Goal: Task Accomplishment & Management: Manage account settings

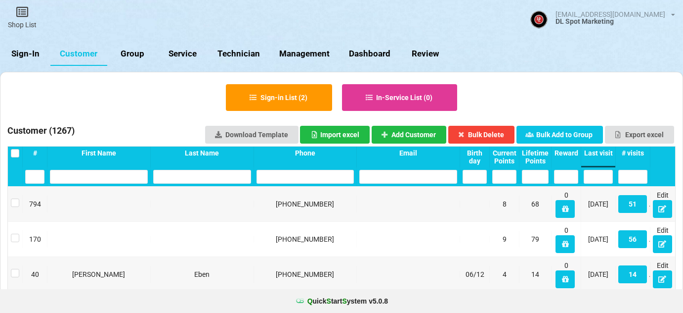
select select "25"
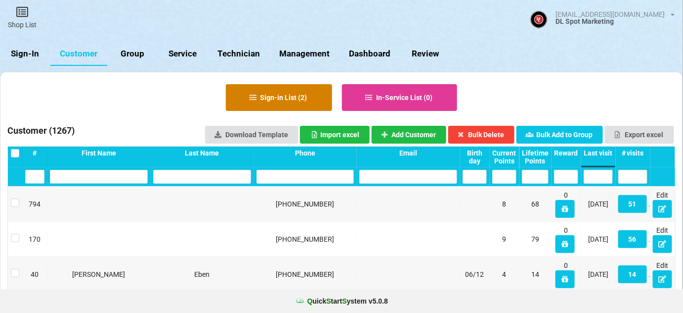
click at [286, 97] on button "Sign-in List ( 2 )" at bounding box center [279, 97] width 106 height 27
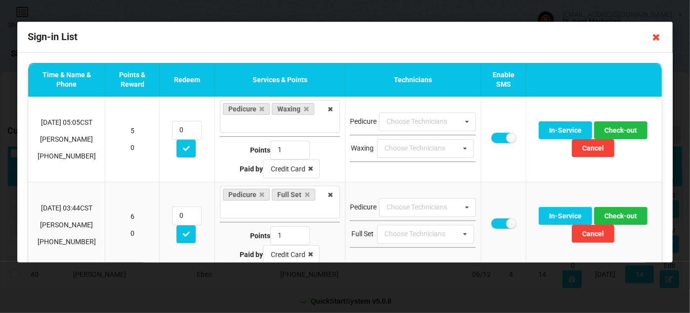
click at [657, 37] on icon at bounding box center [657, 37] width 16 height 16
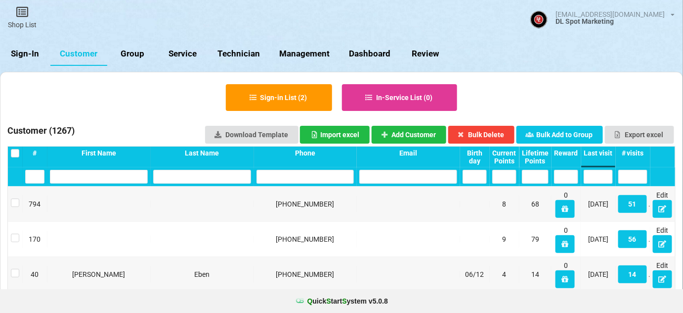
click at [20, 52] on link "Sign-In" at bounding box center [25, 54] width 50 height 24
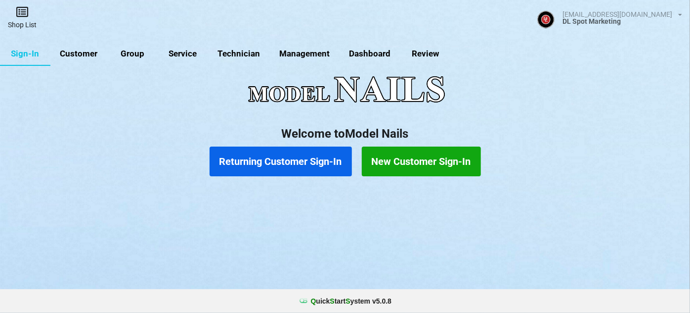
click at [24, 20] on link "Shop List" at bounding box center [22, 17] width 45 height 35
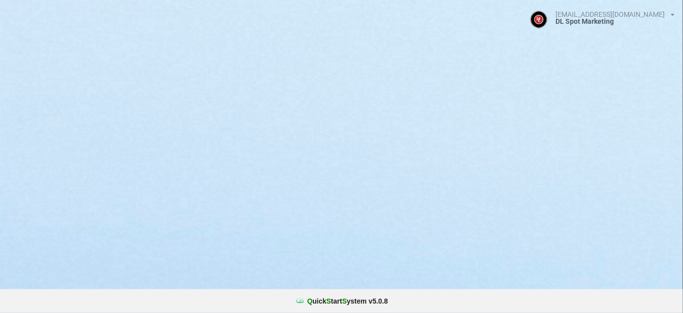
select select "25"
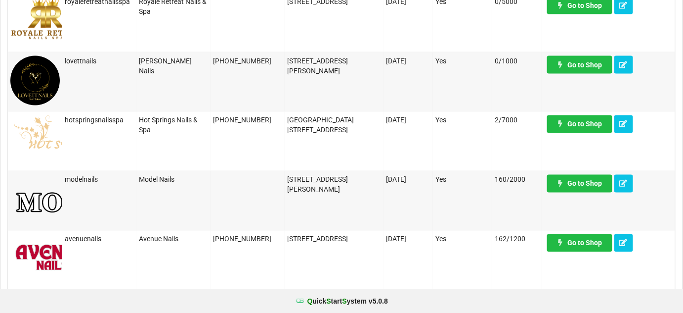
scroll to position [599, 0]
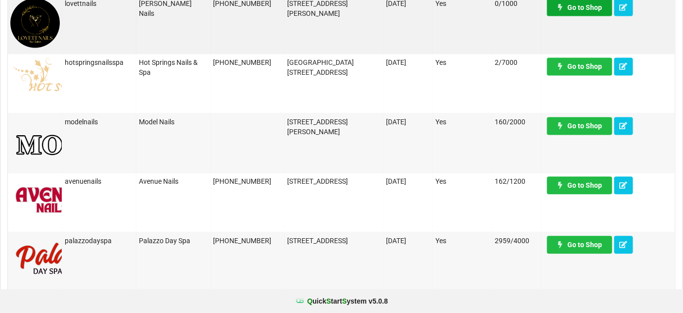
click at [583, 7] on link "Go to Shop" at bounding box center [579, 8] width 65 height 18
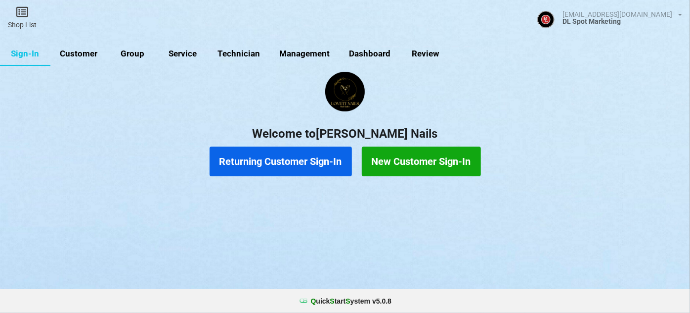
click at [77, 55] on link "Customer" at bounding box center [78, 54] width 57 height 24
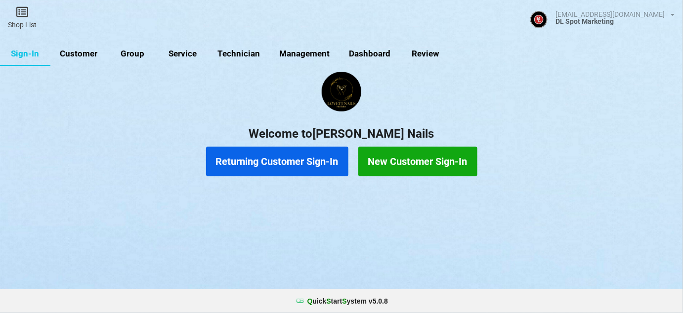
select select "25"
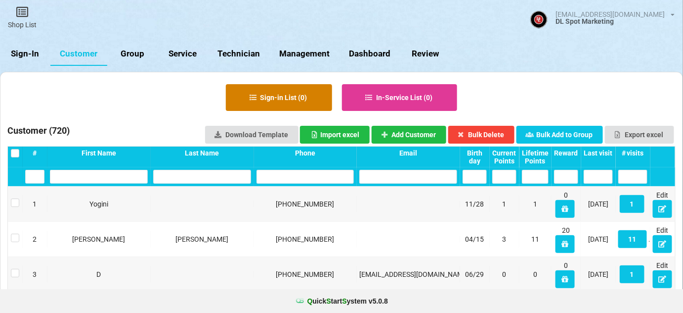
click at [293, 97] on button "Sign-in List ( 0 )" at bounding box center [279, 97] width 106 height 27
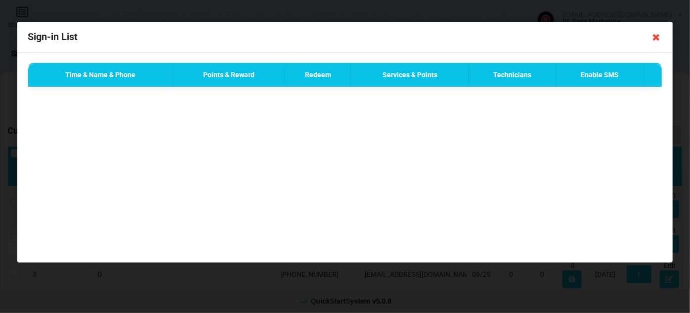
click at [655, 39] on icon at bounding box center [657, 37] width 16 height 16
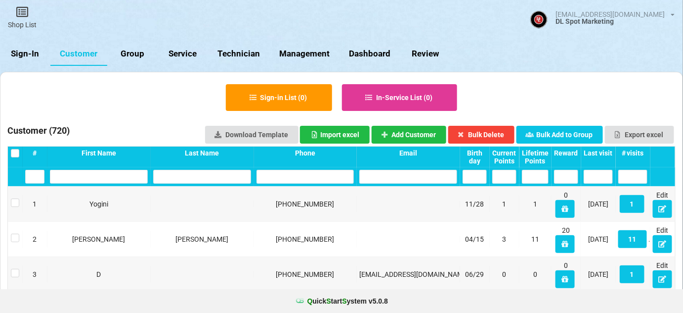
click at [602, 152] on div "Last visit" at bounding box center [598, 153] width 29 height 8
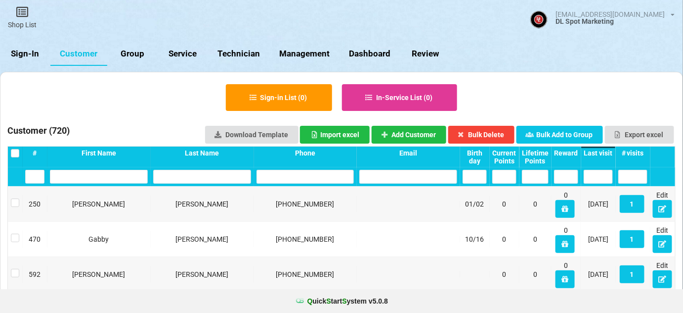
click at [602, 152] on div "Last visit" at bounding box center [598, 153] width 29 height 8
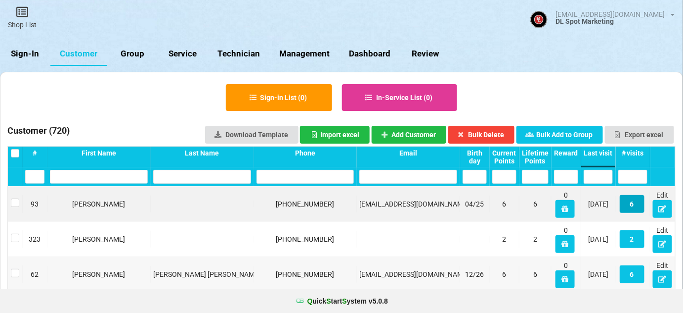
click at [633, 205] on button "6" at bounding box center [632, 204] width 25 height 18
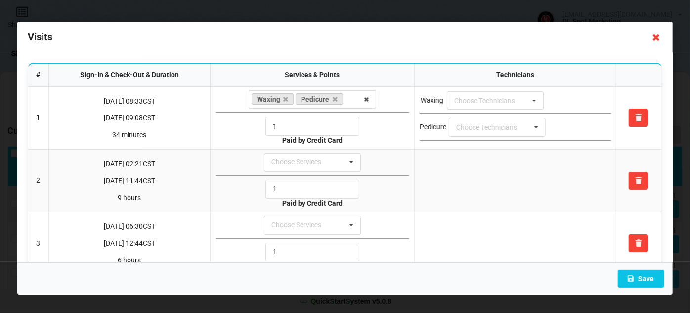
click at [654, 38] on icon at bounding box center [657, 37] width 16 height 16
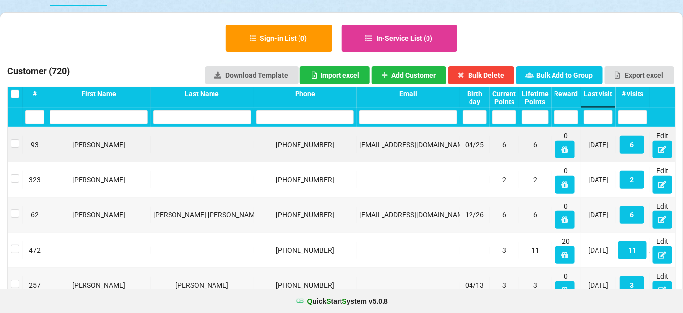
scroll to position [60, 0]
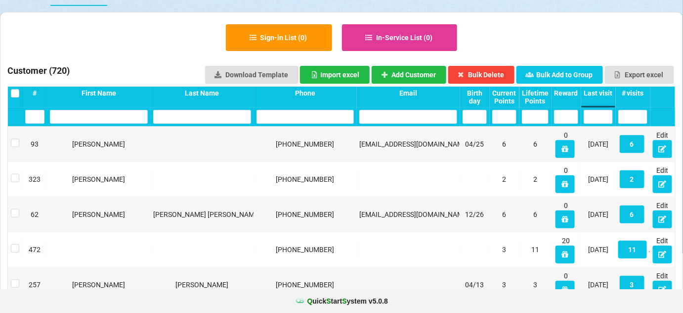
click at [605, 91] on div "Last visit" at bounding box center [598, 93] width 29 height 8
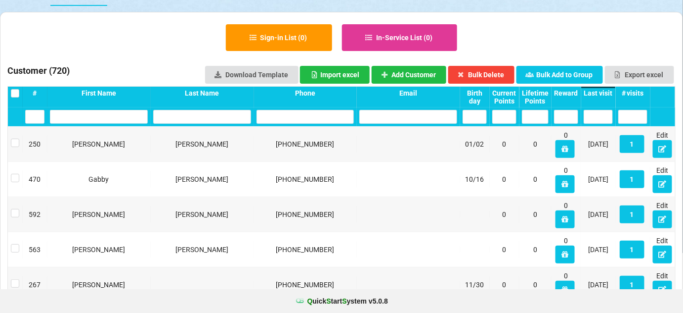
click at [605, 91] on div "Last visit" at bounding box center [598, 93] width 29 height 8
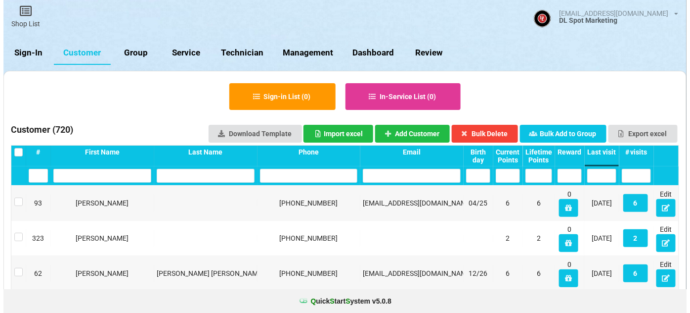
scroll to position [0, 0]
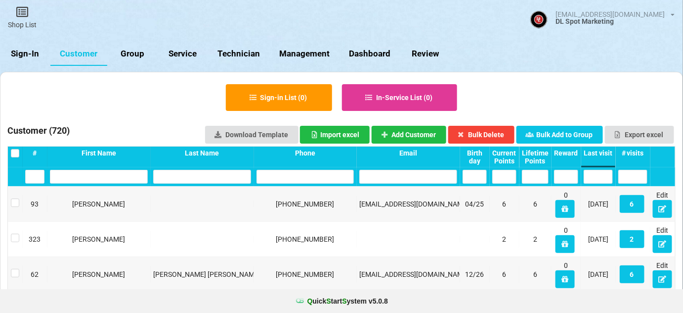
click at [34, 49] on link "Sign-In" at bounding box center [25, 54] width 50 height 24
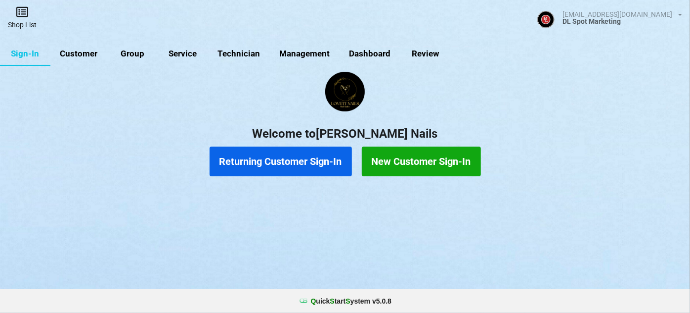
click at [24, 17] on icon at bounding box center [22, 12] width 14 height 12
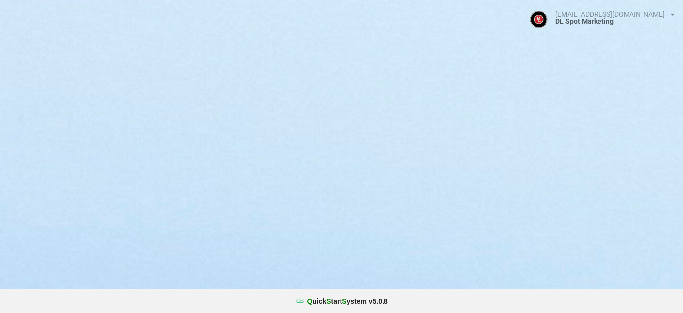
select select "25"
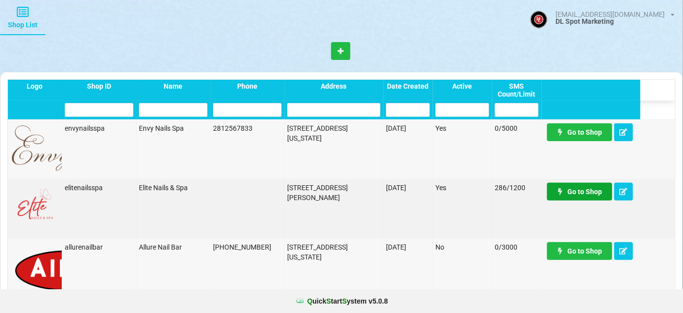
click at [580, 193] on link "Go to Shop" at bounding box center [579, 191] width 65 height 18
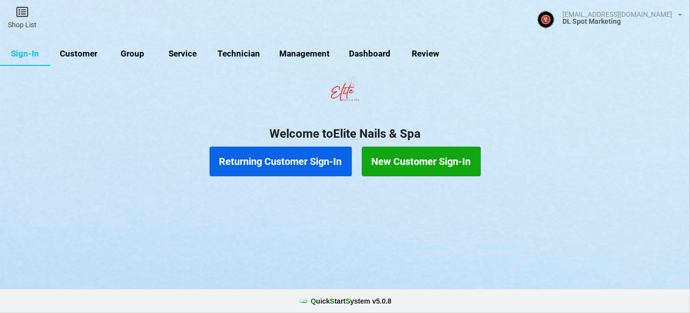
click at [72, 53] on link "Customer" at bounding box center [78, 54] width 57 height 24
select select "25"
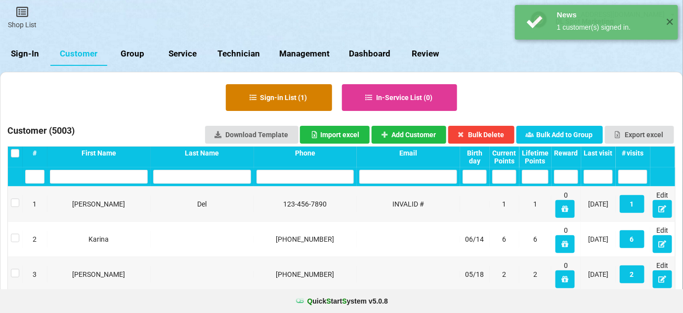
click at [285, 97] on button "Sign-in List ( 1 )" at bounding box center [279, 97] width 106 height 27
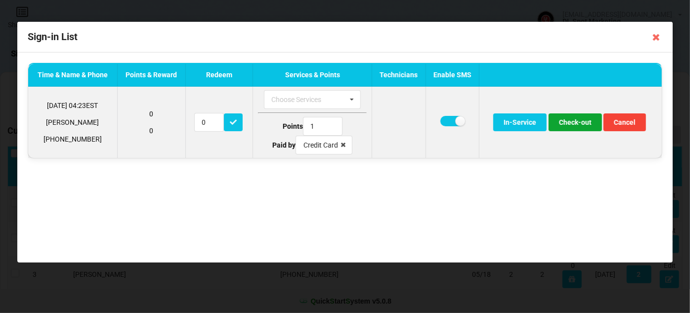
click at [579, 124] on button "Check-out" at bounding box center [575, 122] width 53 height 18
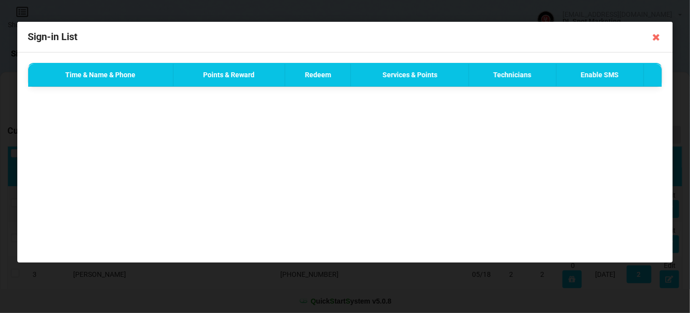
click at [604, 177] on div "Time & Name & Phone Points & Reward Redeem Services & Points Technicians Enable…" at bounding box center [345, 157] width 656 height 210
click at [656, 38] on icon at bounding box center [657, 37] width 16 height 16
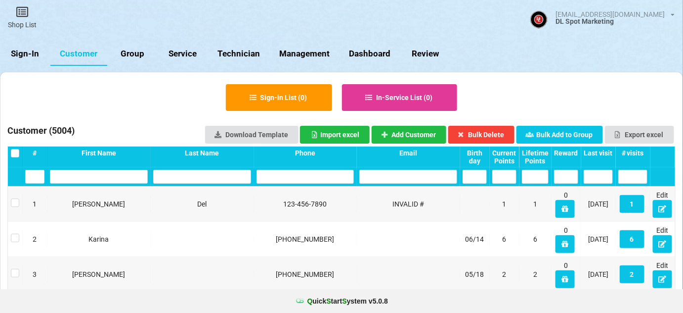
click at [34, 57] on link "Sign-In" at bounding box center [25, 54] width 50 height 24
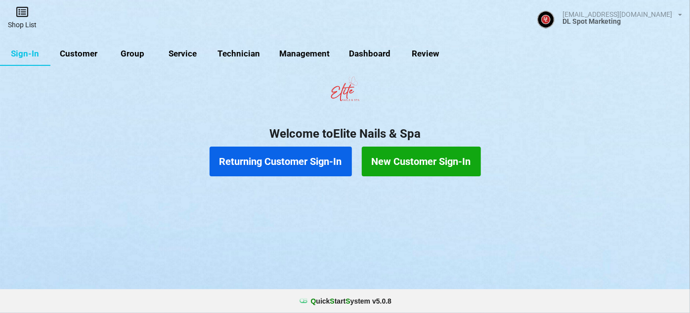
click at [24, 22] on link "Shop List" at bounding box center [22, 17] width 45 height 35
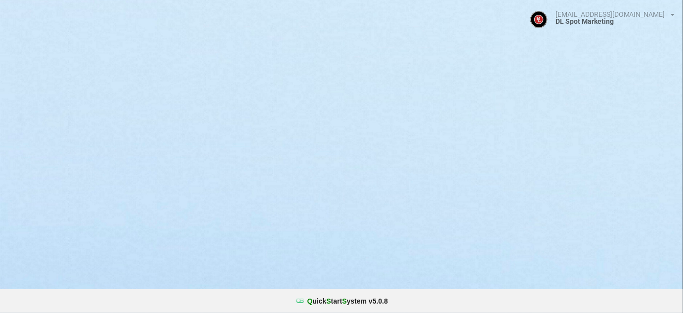
select select "25"
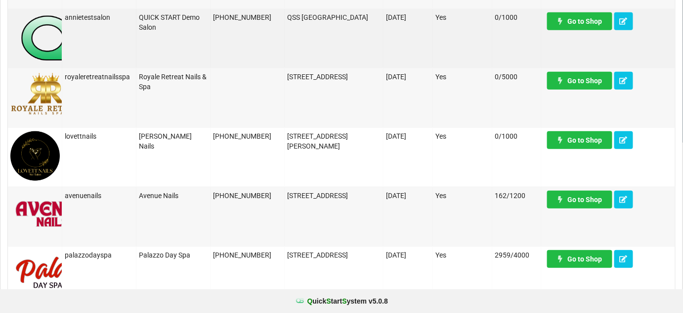
scroll to position [179, 0]
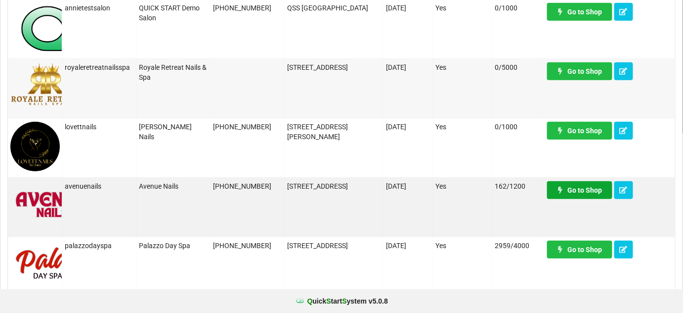
click at [590, 192] on link "Go to Shop" at bounding box center [579, 190] width 65 height 18
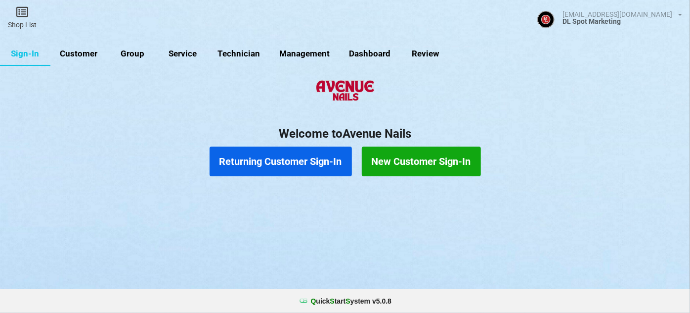
click at [88, 56] on link "Customer" at bounding box center [78, 54] width 57 height 24
select select "25"
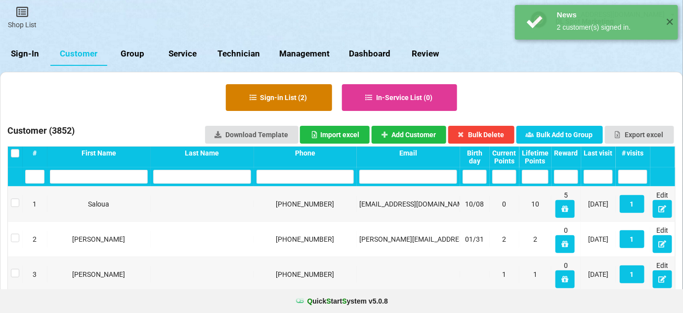
click at [307, 100] on button "Sign-in List ( 2 )" at bounding box center [279, 97] width 106 height 27
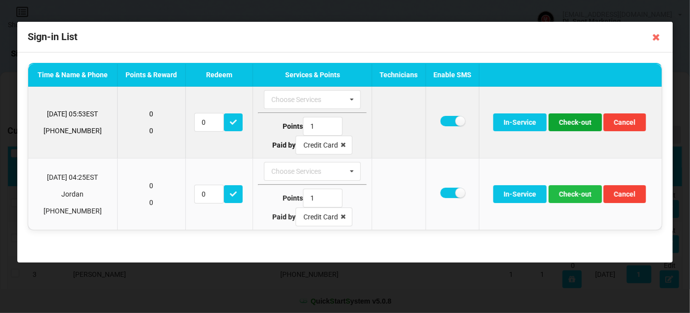
click at [588, 122] on button "Check-out" at bounding box center [575, 122] width 53 height 18
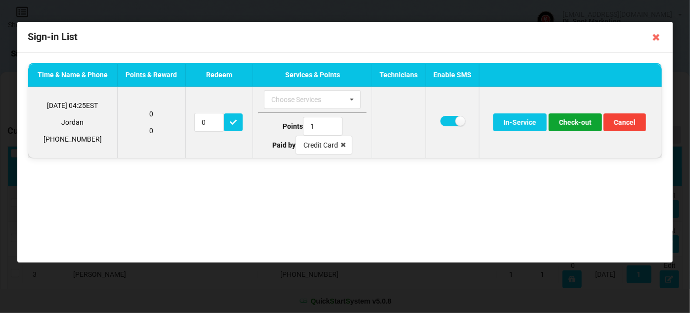
click at [569, 127] on button "Check-out" at bounding box center [575, 122] width 53 height 18
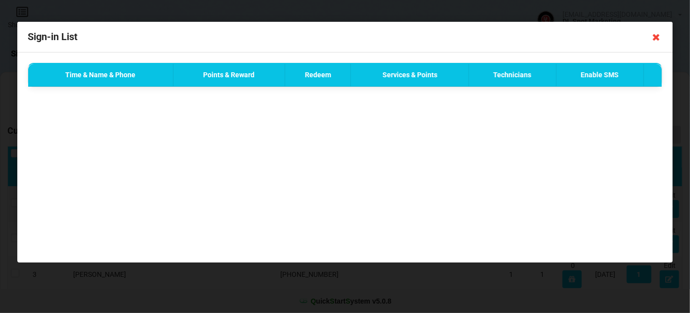
click at [656, 38] on icon at bounding box center [657, 37] width 16 height 16
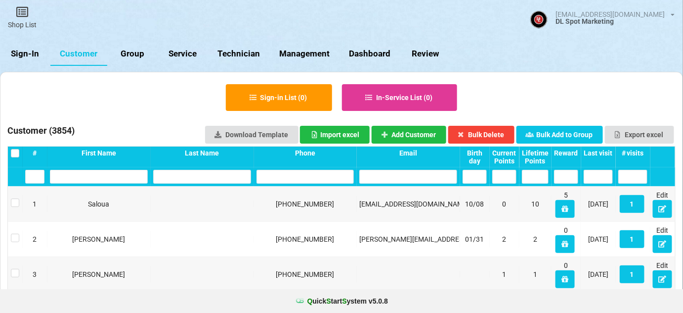
click at [35, 55] on link "Sign-In" at bounding box center [25, 54] width 50 height 24
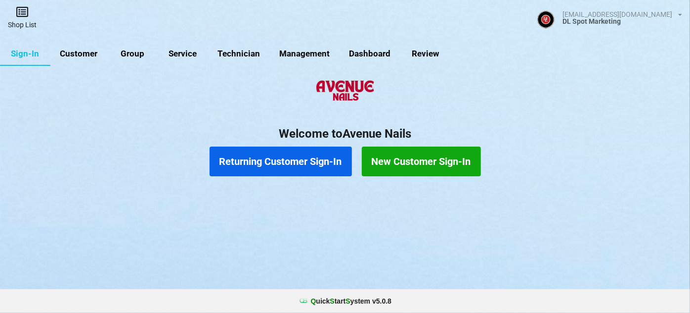
click at [26, 17] on icon at bounding box center [22, 12] width 14 height 12
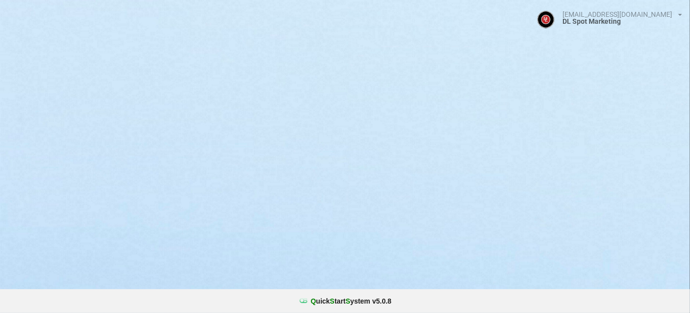
select select "25"
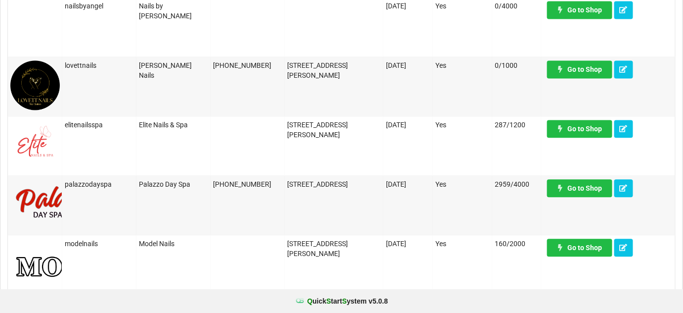
scroll to position [719, 0]
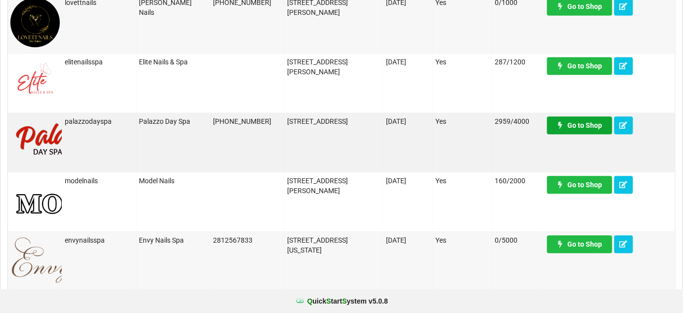
click at [585, 128] on link "Go to Shop" at bounding box center [579, 125] width 65 height 18
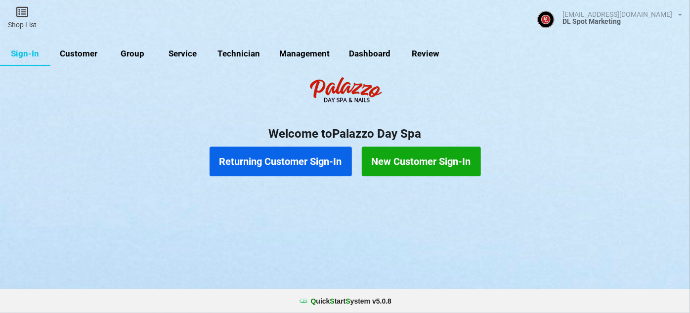
click at [84, 56] on link "Customer" at bounding box center [78, 54] width 57 height 24
select select "25"
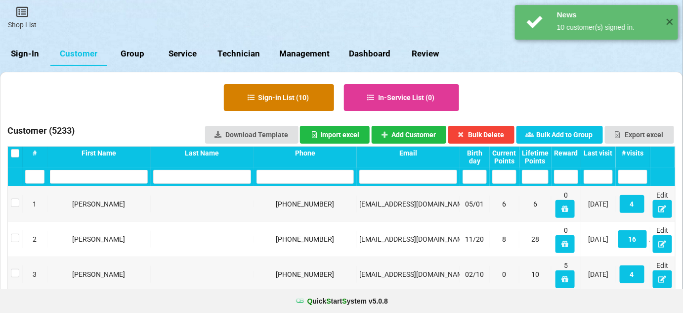
click at [299, 96] on button "Sign-in List ( 10 )" at bounding box center [279, 97] width 110 height 27
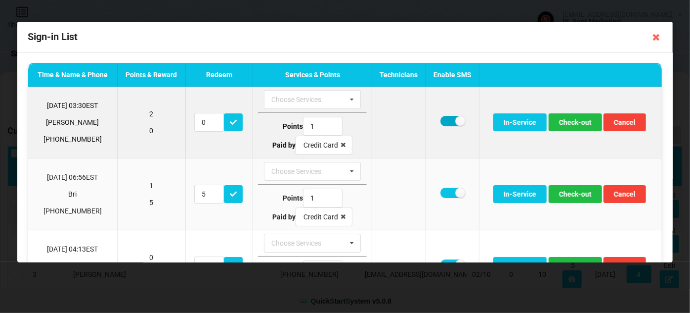
click at [441, 121] on label at bounding box center [453, 121] width 24 height 10
checkbox input "false"
click at [562, 122] on button "Check-out" at bounding box center [575, 122] width 53 height 18
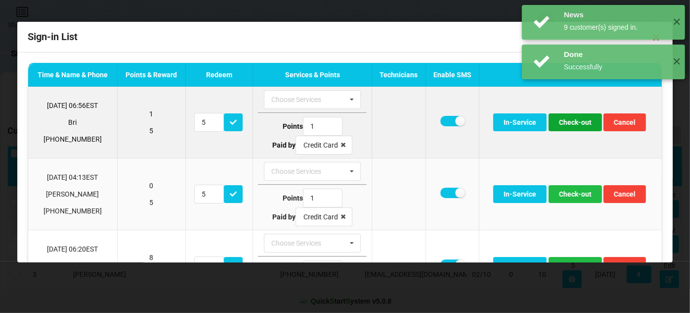
click at [567, 123] on button "Check-out" at bounding box center [575, 122] width 53 height 18
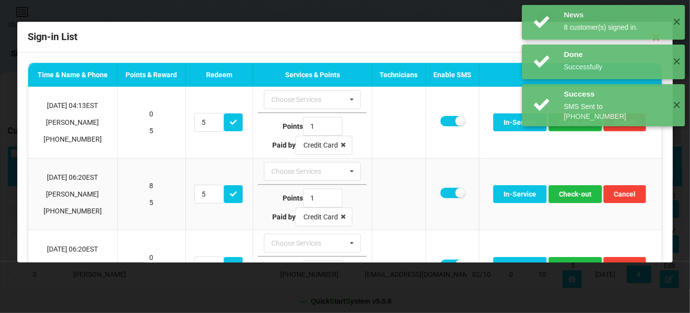
click at [567, 123] on div "News 8 customer(s) signed in. ✕ Done Successfully ✕ Success SMS Sent to +140745…" at bounding box center [603, 65] width 173 height 131
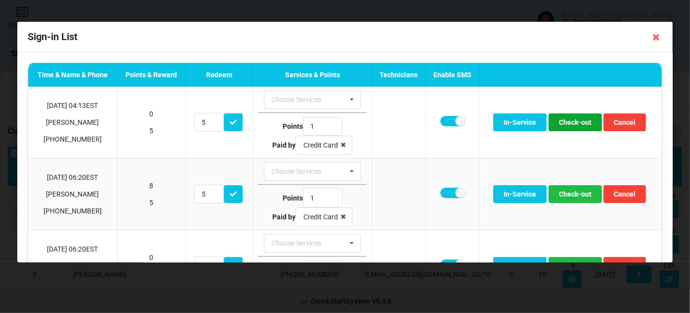
click at [567, 123] on button "Check-out" at bounding box center [575, 122] width 53 height 18
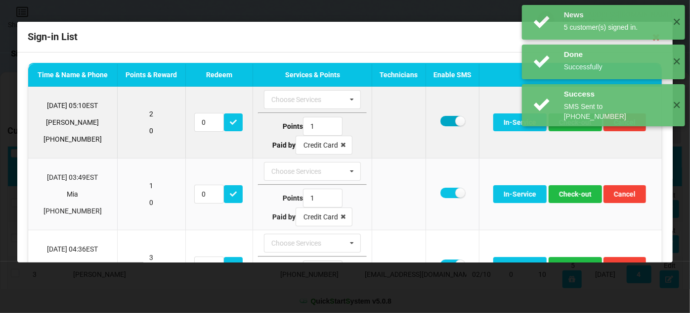
click at [441, 120] on label at bounding box center [453, 121] width 24 height 10
checkbox input "false"
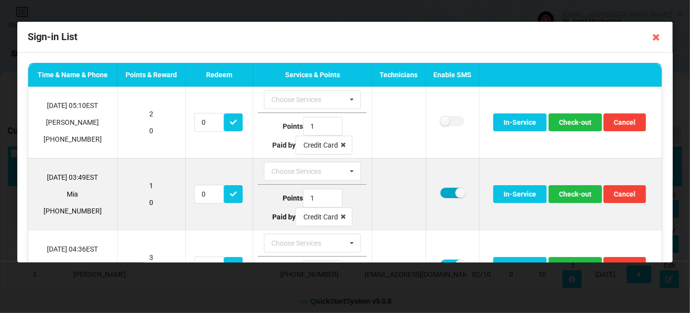
click at [441, 195] on label at bounding box center [453, 192] width 24 height 10
checkbox input "false"
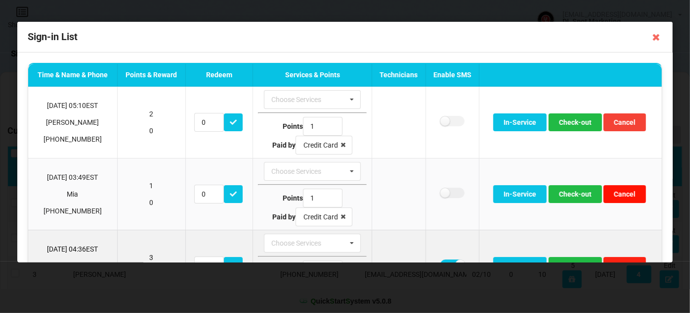
drag, startPoint x: 609, startPoint y: 191, endPoint x: 602, endPoint y: 193, distance: 7.2
click at [607, 192] on button "Cancel" at bounding box center [625, 194] width 43 height 18
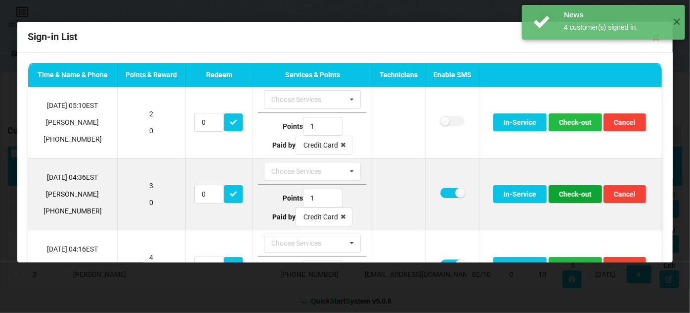
click at [583, 194] on button "Check-out" at bounding box center [575, 194] width 53 height 18
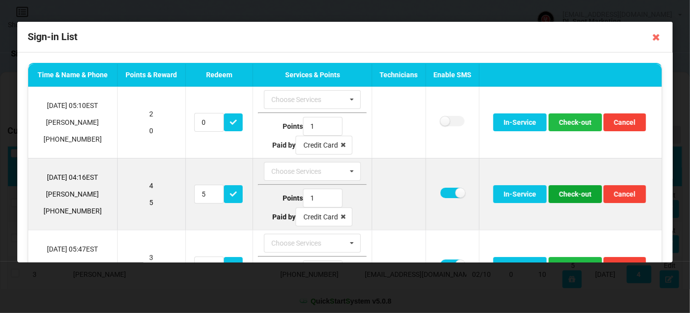
click at [581, 194] on button "Check-out" at bounding box center [575, 194] width 53 height 18
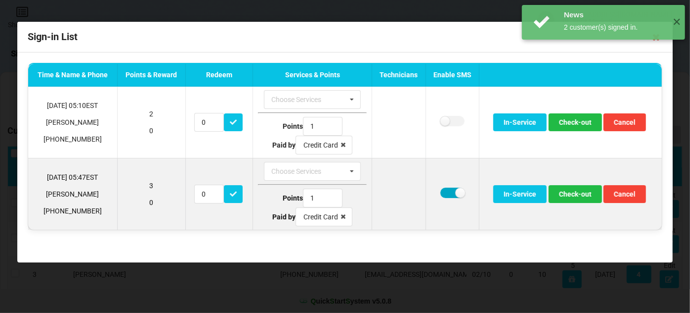
click at [449, 191] on label at bounding box center [453, 192] width 24 height 10
checkbox input "false"
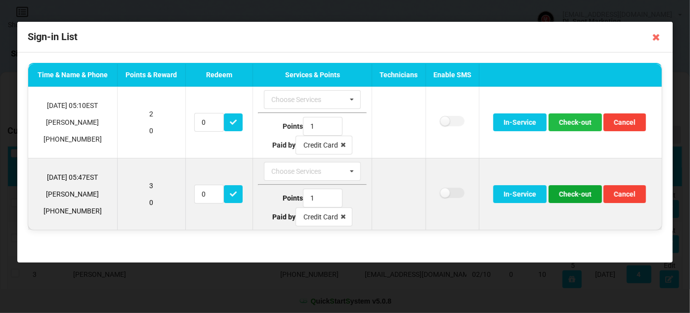
click at [571, 195] on button "Check-out" at bounding box center [575, 194] width 53 height 18
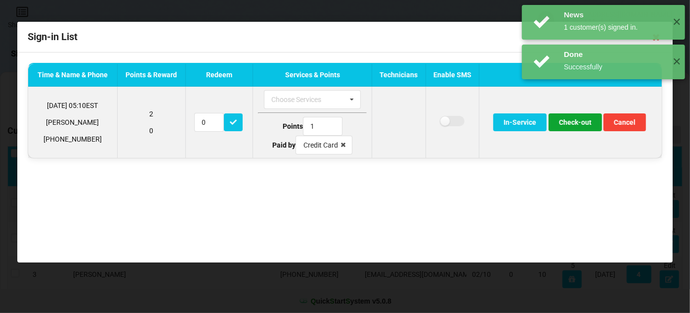
click at [569, 122] on button "Check-out" at bounding box center [575, 122] width 53 height 18
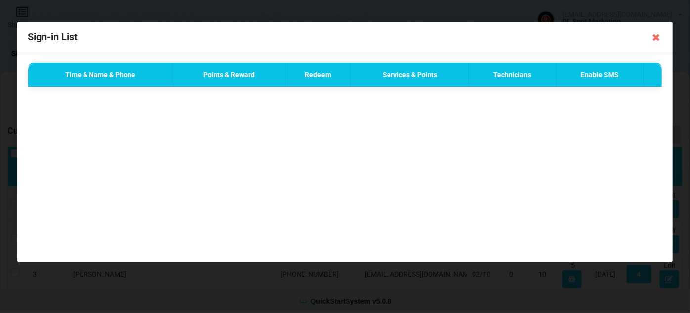
click at [657, 37] on icon at bounding box center [657, 37] width 16 height 16
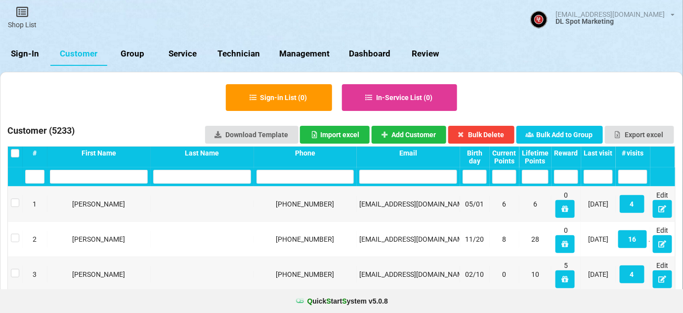
click at [29, 55] on link "Sign-In" at bounding box center [25, 54] width 50 height 24
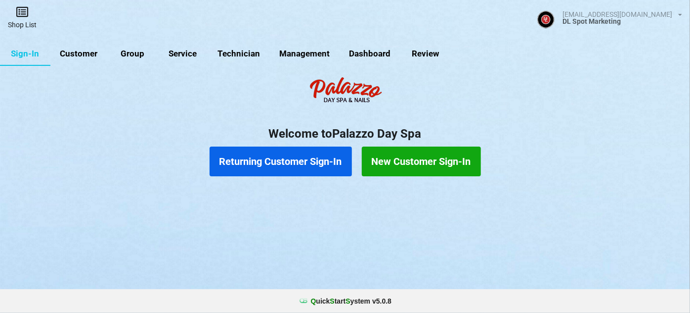
click at [22, 21] on link "Shop List" at bounding box center [22, 17] width 45 height 35
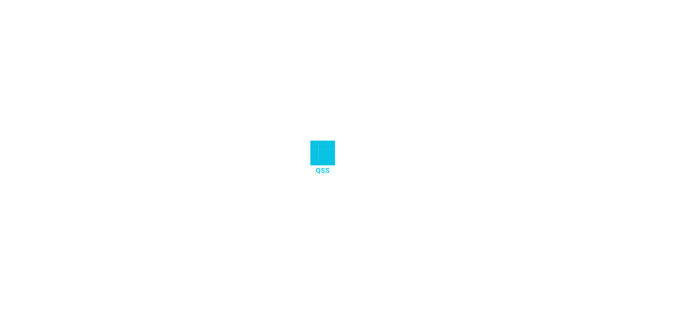
select select "25"
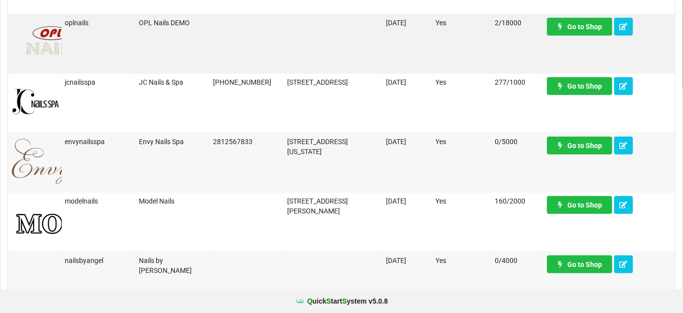
scroll to position [240, 0]
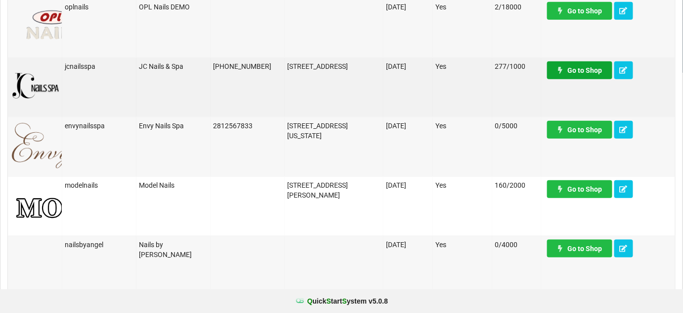
click at [582, 73] on link "Go to Shop" at bounding box center [579, 70] width 65 height 18
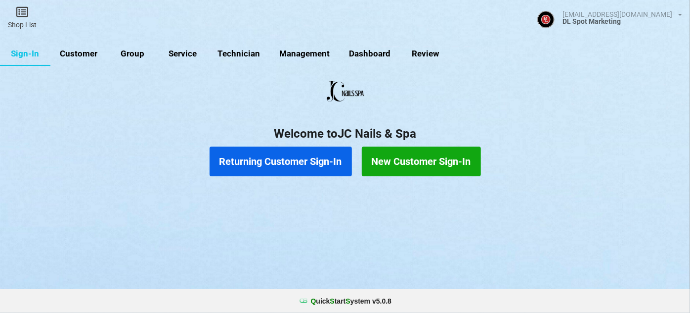
click at [296, 160] on button "Returning Customer Sign-In" at bounding box center [281, 161] width 142 height 30
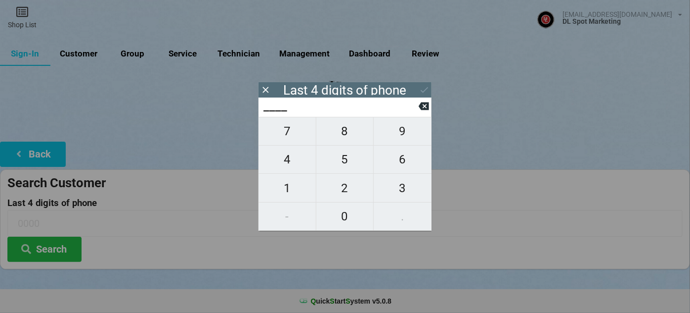
type input "1___"
type input "13__"
type input "139_"
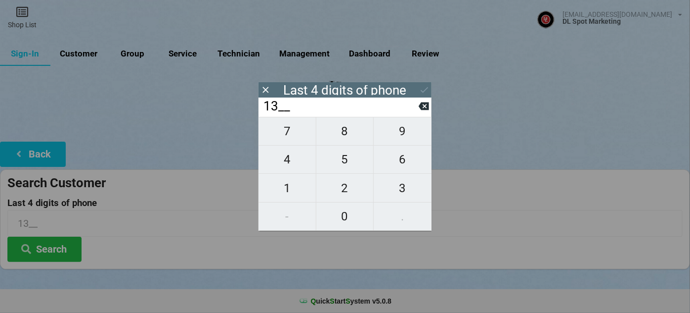
type input "139_"
type input "1391"
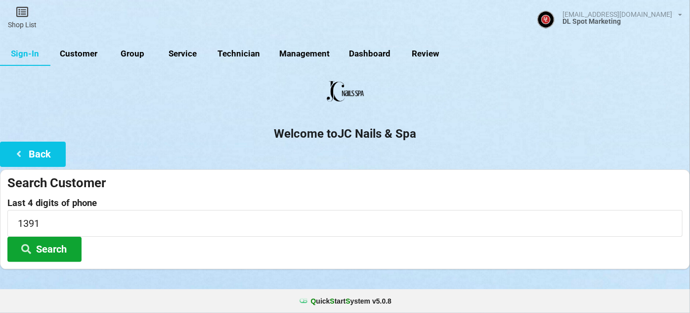
click at [36, 242] on button "Search" at bounding box center [44, 248] width 74 height 25
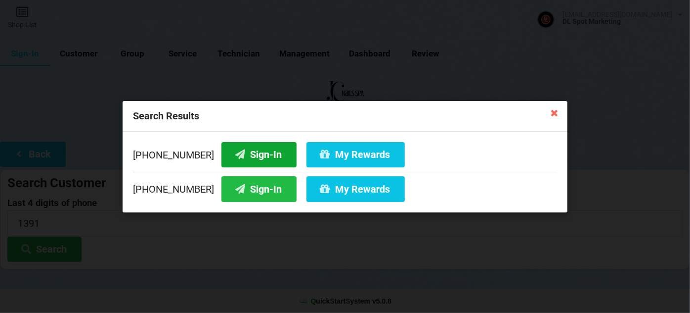
click at [261, 152] on button "Sign-In" at bounding box center [259, 153] width 75 height 25
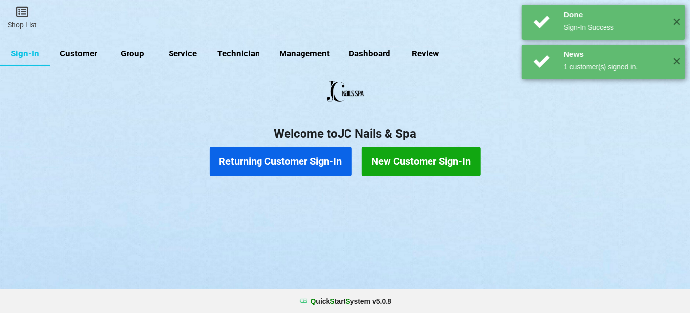
click at [333, 158] on button "Returning Customer Sign-In" at bounding box center [339, 156] width 13 height 2
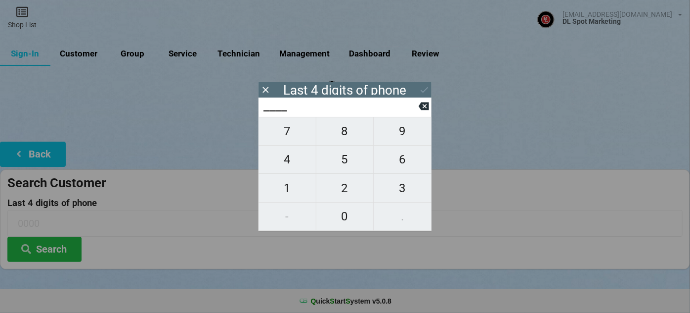
type input "3___"
type input "35__"
type input "350_"
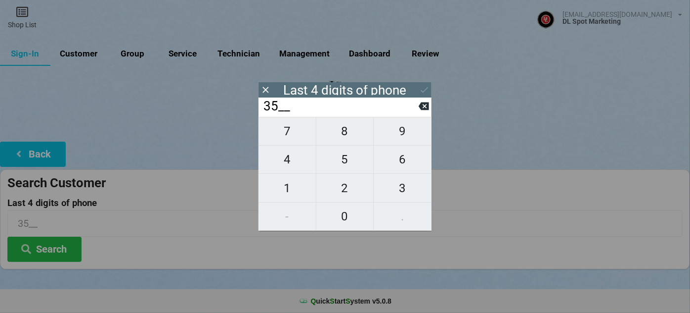
type input "350_"
click at [269, 106] on input "350_" at bounding box center [341, 106] width 156 height 16
type input "1___"
type input "13__"
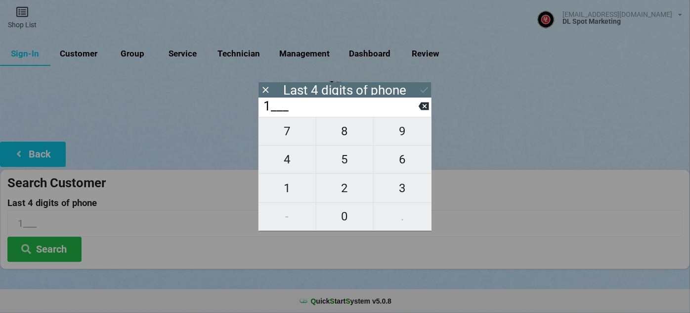
type input "13__"
type input "135_"
type input "1350"
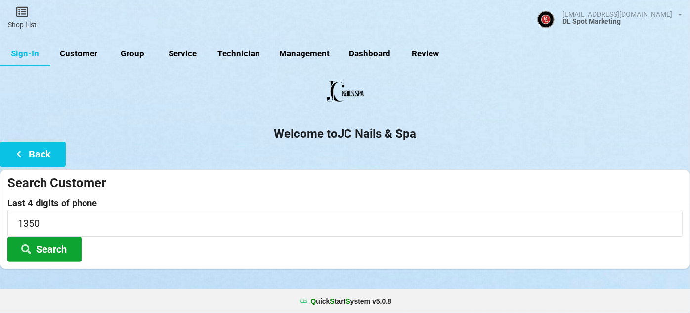
click at [49, 244] on button "Search" at bounding box center [44, 248] width 74 height 25
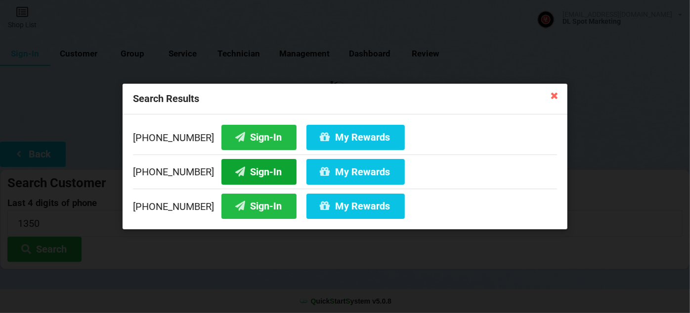
click at [255, 168] on button "Sign-In" at bounding box center [259, 171] width 75 height 25
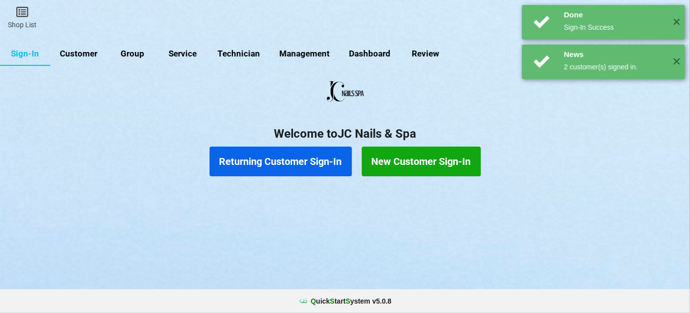
click at [299, 160] on button "Returning Customer Sign-In" at bounding box center [302, 159] width 94 height 20
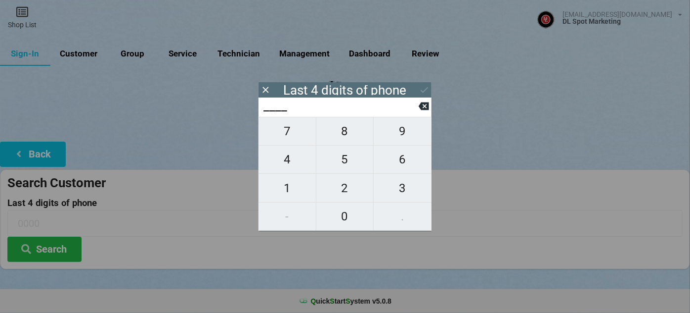
type input "0___"
type input "08__"
type input "085_"
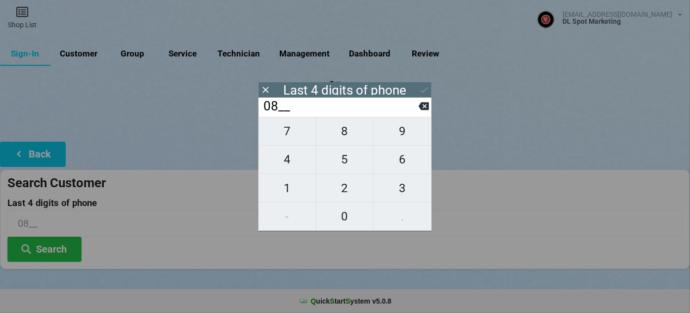
type input "085_"
type input "0854"
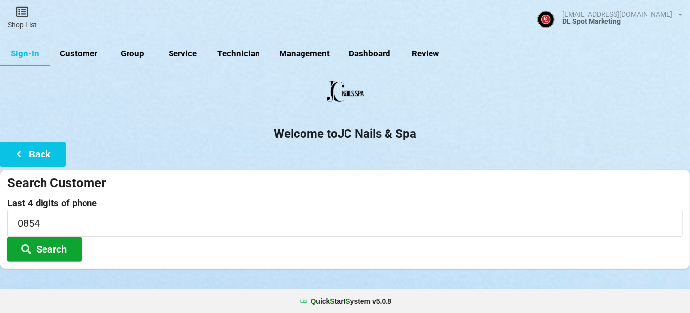
click at [60, 247] on button "Search" at bounding box center [85, 236] width 64 height 22
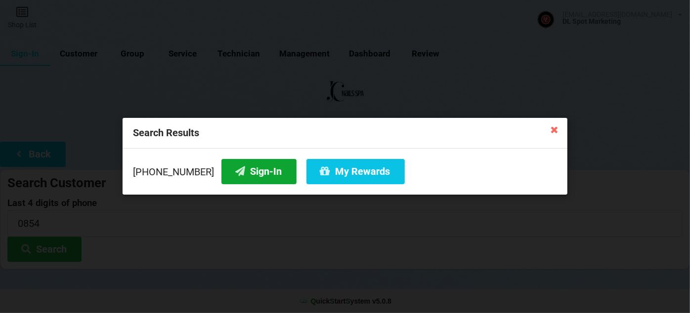
click at [252, 166] on button "Sign-In" at bounding box center [259, 171] width 75 height 25
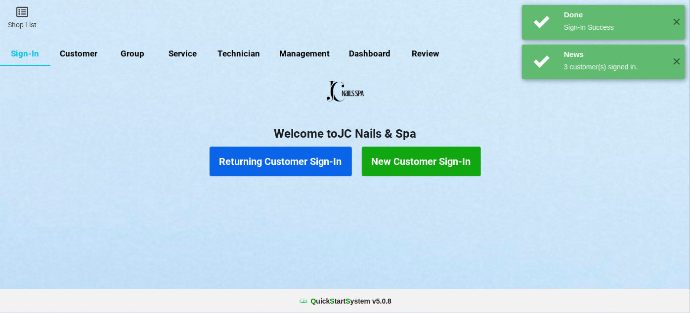
click at [292, 161] on button "Returning Customer Sign-In" at bounding box center [295, 159] width 110 height 23
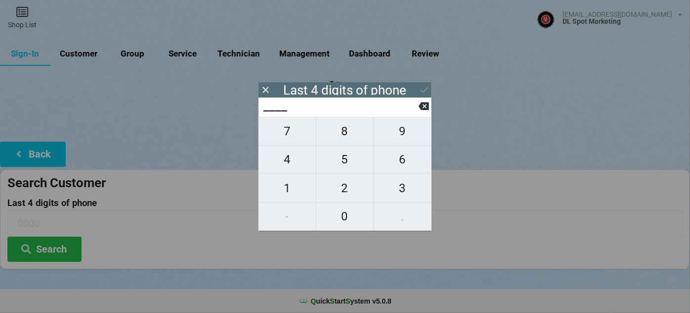
type input "3___"
type input "34__"
type input "344_"
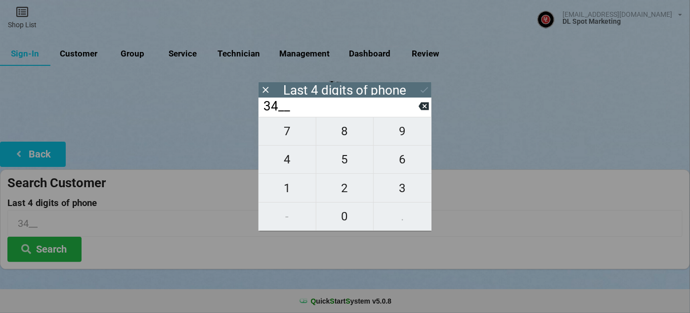
type input "344_"
type input "3442"
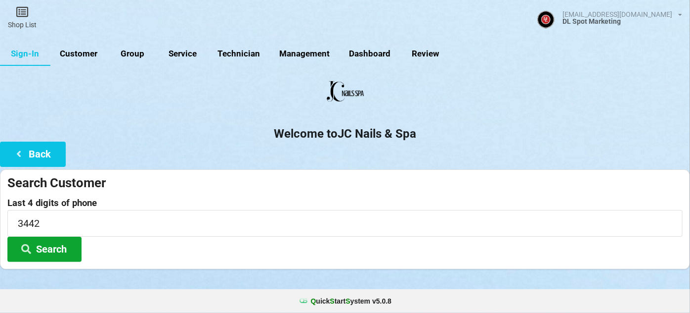
click at [43, 249] on button "Search" at bounding box center [44, 248] width 74 height 25
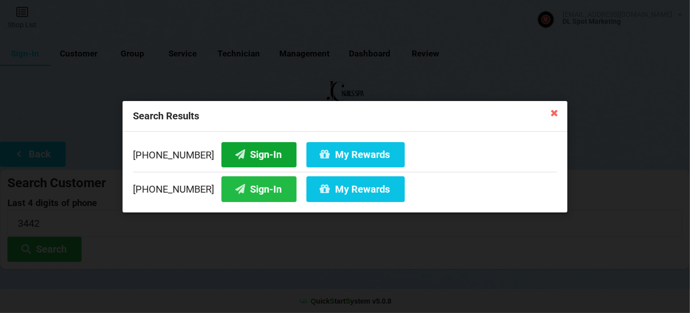
click at [264, 156] on button "Sign-In" at bounding box center [259, 153] width 75 height 25
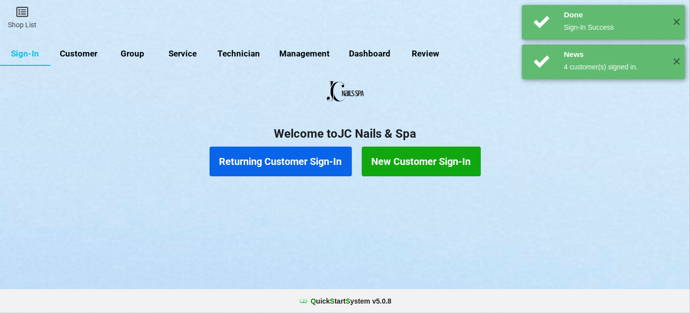
click at [302, 159] on button "Returning Customer Sign-In" at bounding box center [287, 160] width 128 height 27
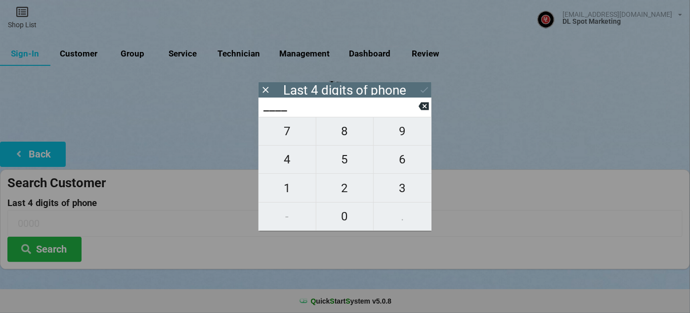
type input "8___"
type input "81__"
type input "811_"
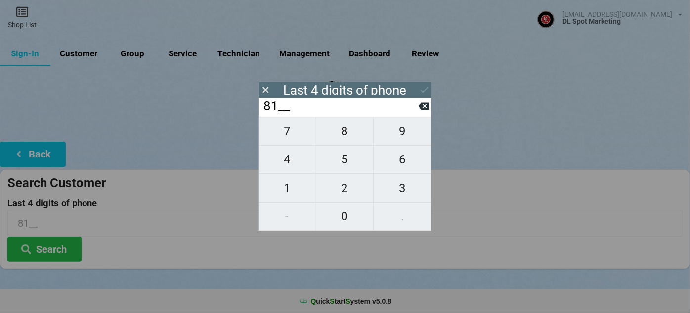
type input "811_"
type input "8115"
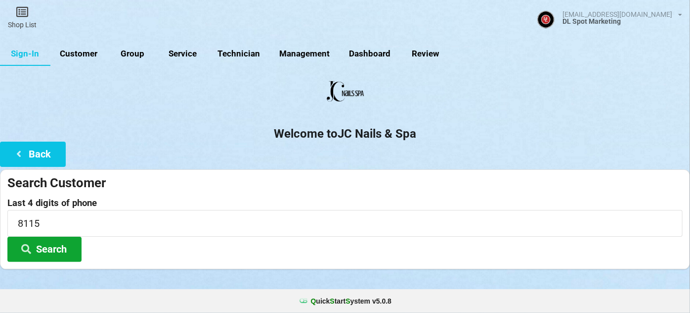
click at [308, 168] on button "Search" at bounding box center [312, 166] width 8 height 3
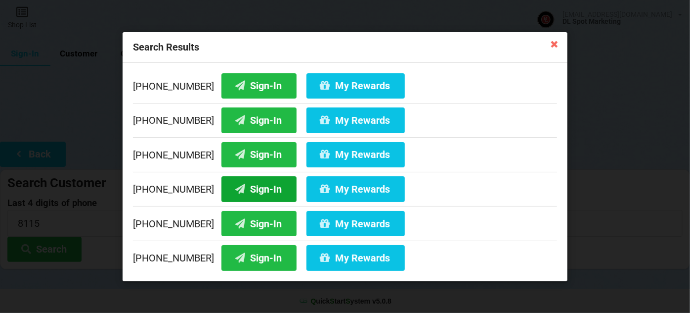
click at [250, 189] on button "Sign-In" at bounding box center [259, 188] width 75 height 25
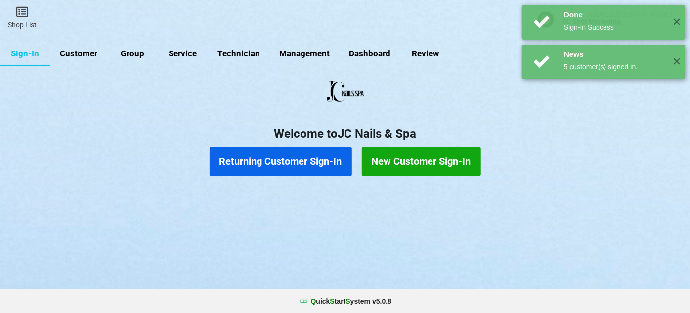
click at [302, 162] on button "Returning Customer Sign-In" at bounding box center [324, 157] width 45 height 9
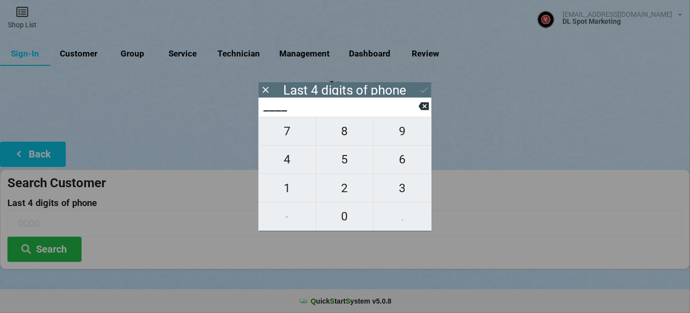
type input "0___"
type input "02__"
type input "020_"
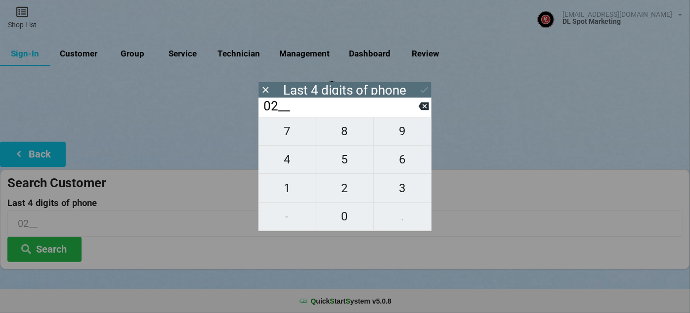
type input "020_"
type input "0206"
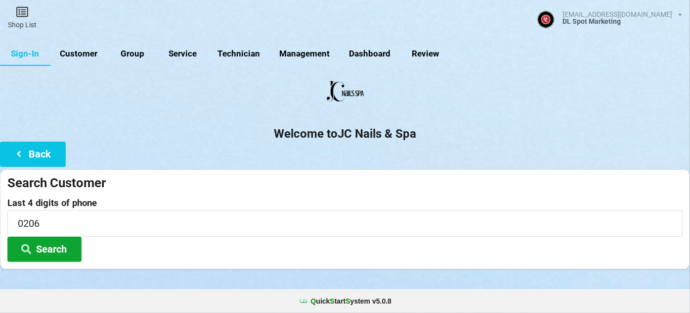
click at [33, 250] on button "Search" at bounding box center [44, 248] width 74 height 25
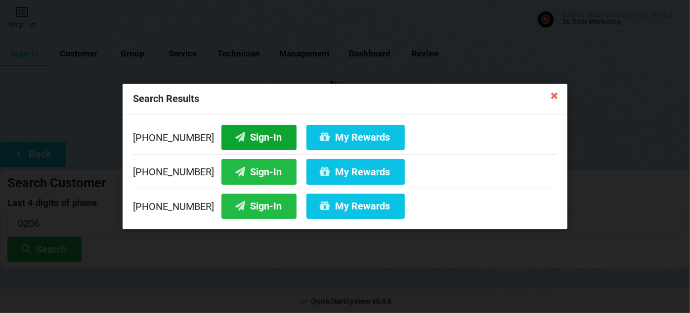
click at [250, 137] on button "Sign-In" at bounding box center [259, 137] width 75 height 25
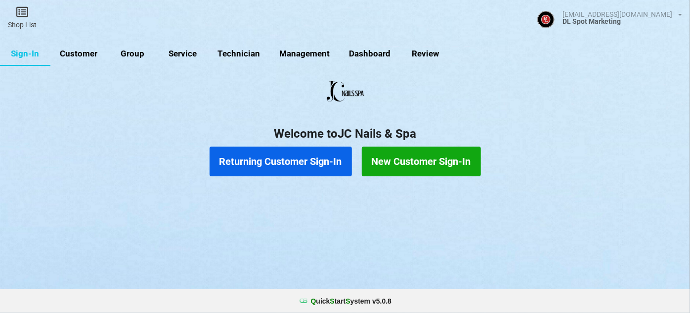
click at [85, 53] on link "Customer" at bounding box center [78, 54] width 57 height 24
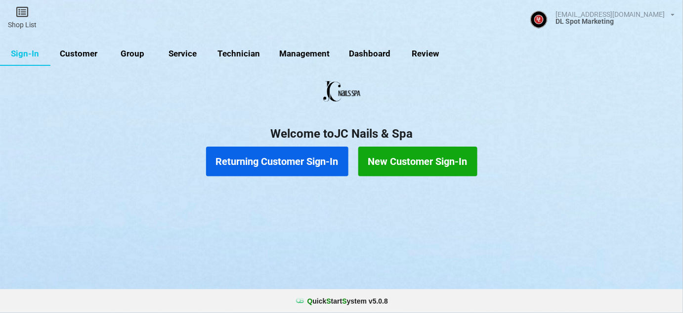
select select "25"
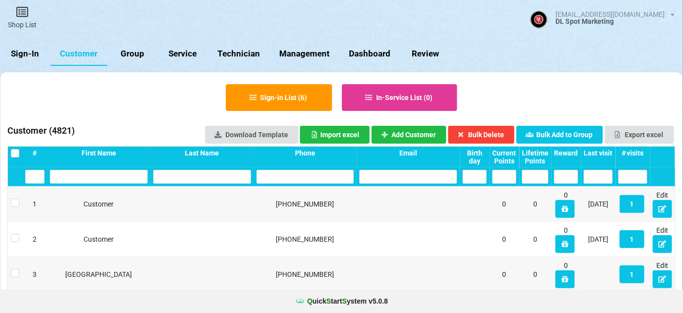
click at [320, 178] on input "text" at bounding box center [306, 177] width 98 height 14
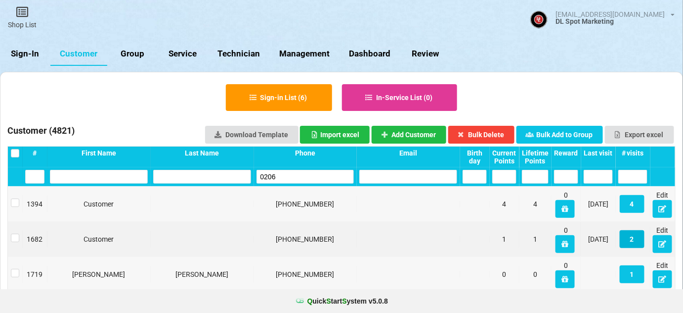
type input "0206"
click at [631, 237] on button "2" at bounding box center [632, 239] width 25 height 18
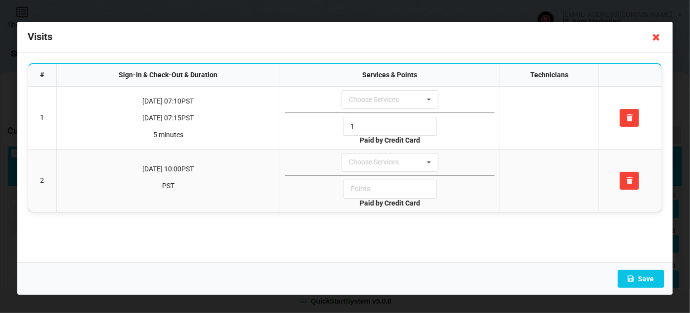
click at [657, 38] on icon at bounding box center [657, 37] width 16 height 16
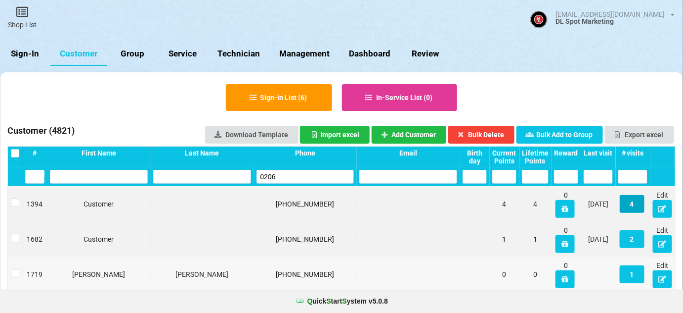
click at [632, 203] on button "4" at bounding box center [632, 204] width 25 height 18
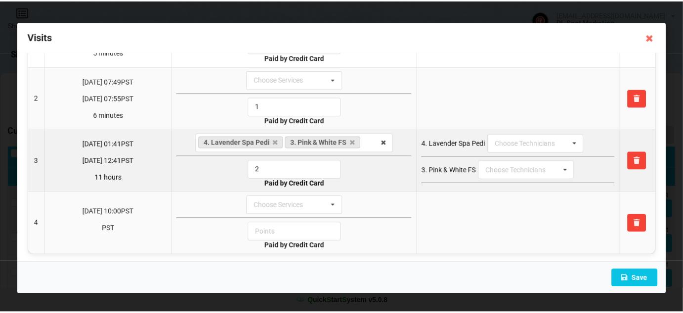
scroll to position [23, 0]
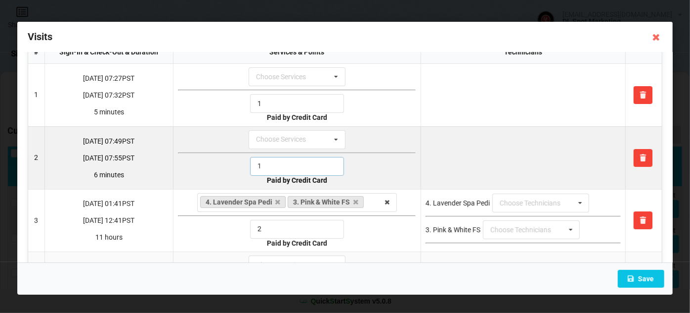
drag, startPoint x: 265, startPoint y: 164, endPoint x: 241, endPoint y: 176, distance: 27.2
click at [242, 176] on td "Choose Services 9. Additional Massage 5. Builder Gel FS (Own Nails) 7. Ombre Co…" at bounding box center [297, 157] width 248 height 63
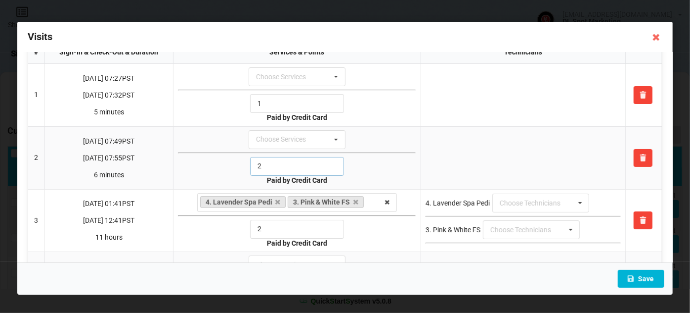
type input "2"
click at [648, 278] on button "Save" at bounding box center [641, 278] width 46 height 18
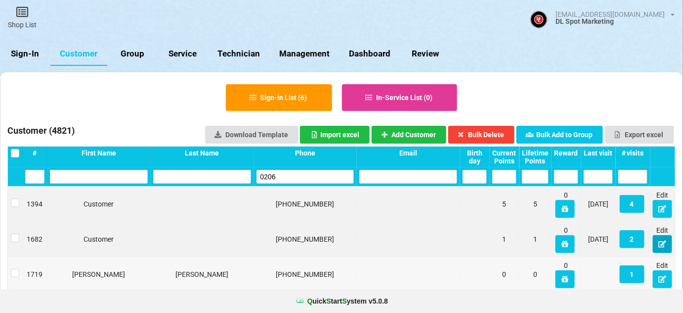
click at [661, 243] on icon at bounding box center [663, 243] width 8 height 6
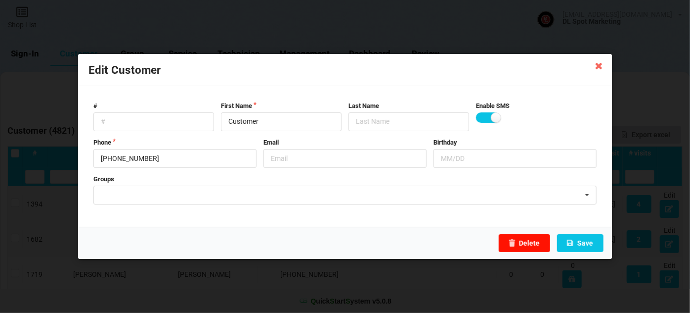
click at [538, 247] on button "Delete" at bounding box center [524, 243] width 51 height 18
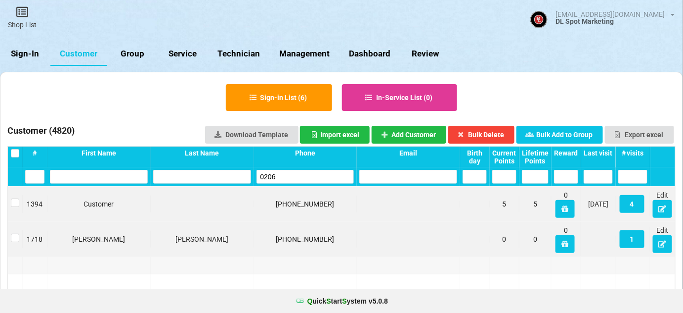
click at [30, 53] on link "Sign-In" at bounding box center [25, 54] width 50 height 24
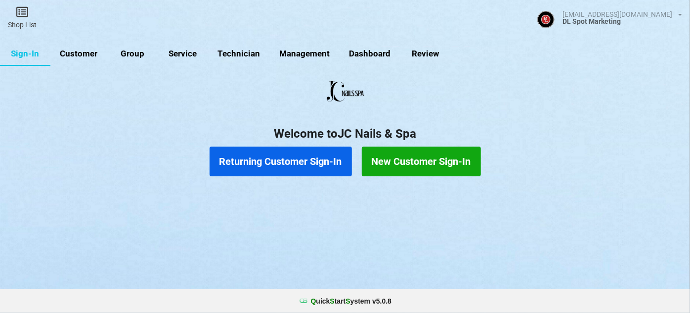
click at [287, 171] on button "Returning Customer Sign-In" at bounding box center [281, 161] width 142 height 30
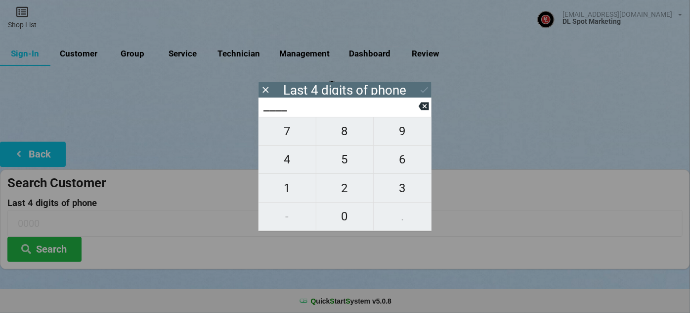
type input "1___"
type input "10__"
type input "105_"
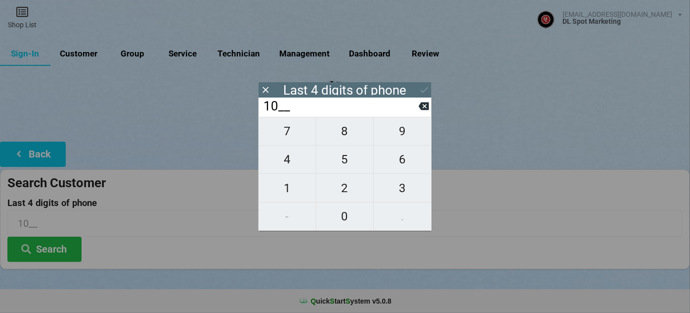
type input "105_"
type input "1054"
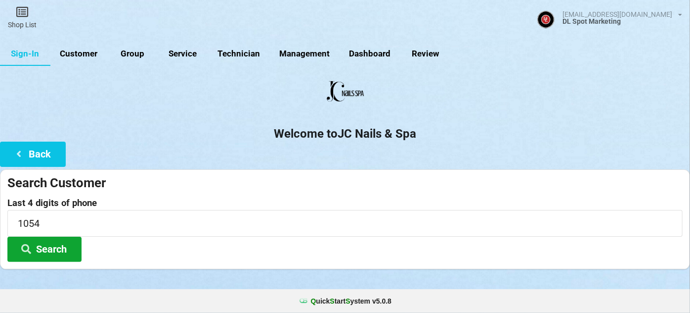
click at [50, 250] on button "Search" at bounding box center [44, 248] width 74 height 25
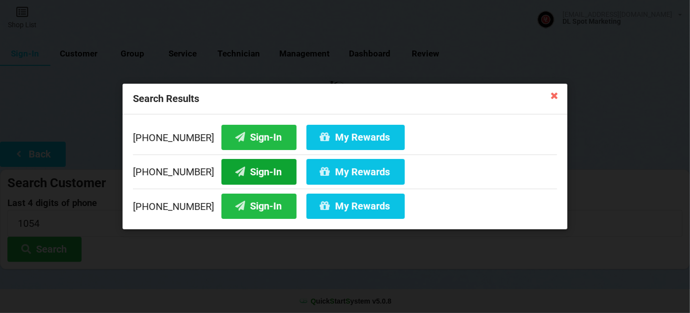
click at [249, 170] on button "Sign-In" at bounding box center [259, 171] width 75 height 25
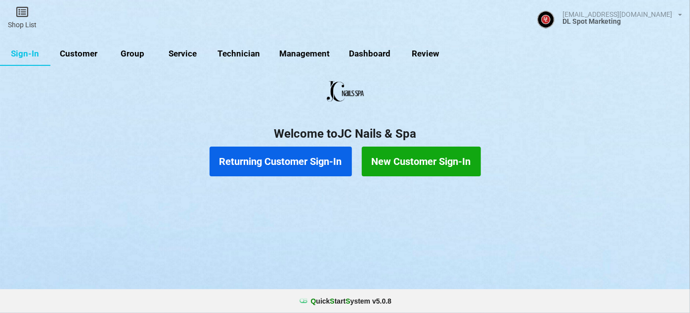
click at [303, 162] on button "Returning Customer Sign-In" at bounding box center [281, 160] width 141 height 29
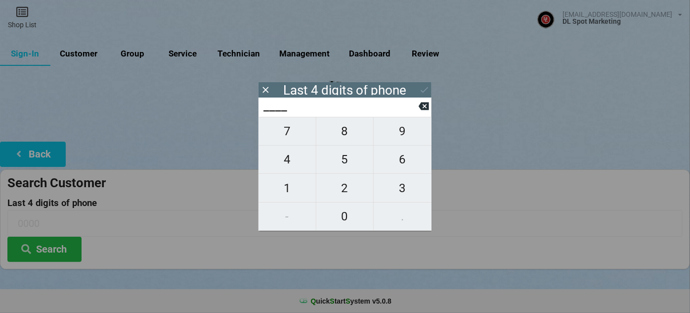
type input "8___"
type input "86__"
type input "862_"
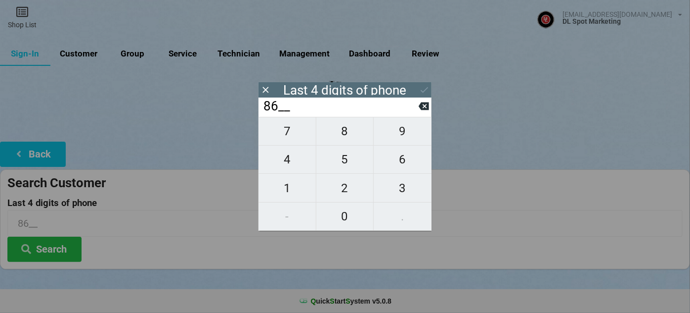
type input "862_"
type input "8628"
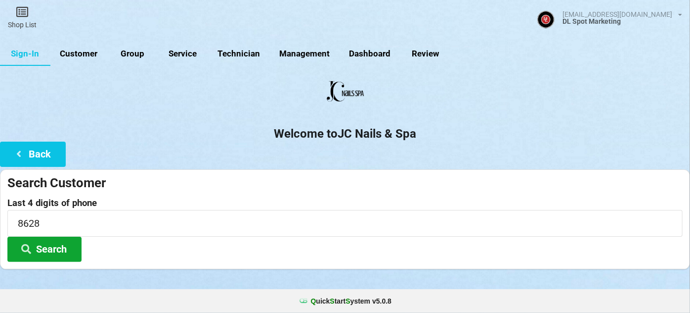
click at [45, 249] on button "Search" at bounding box center [74, 239] width 67 height 23
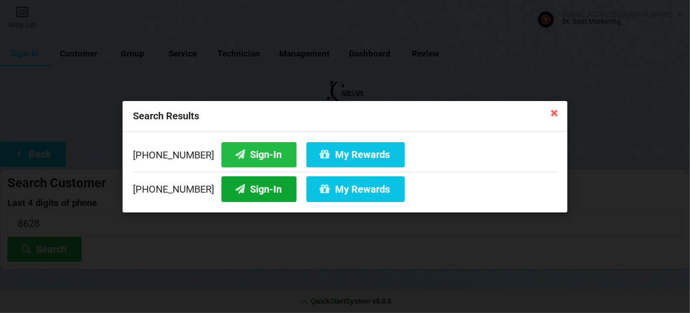
click at [256, 189] on button "Sign-In" at bounding box center [259, 188] width 75 height 25
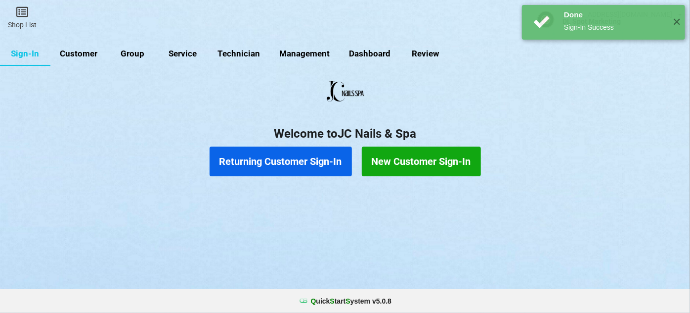
click at [288, 161] on button "Returning Customer Sign-In" at bounding box center [287, 160] width 128 height 27
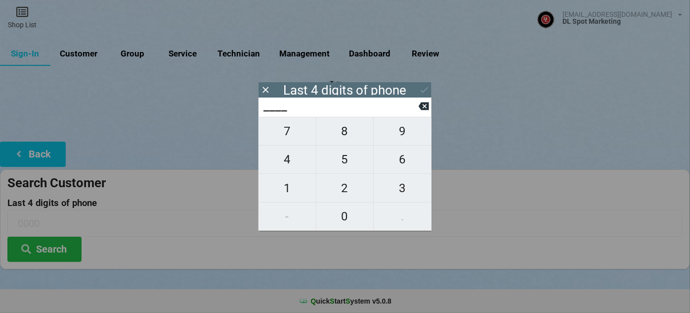
type input "2___"
type input "21__"
type input "215_"
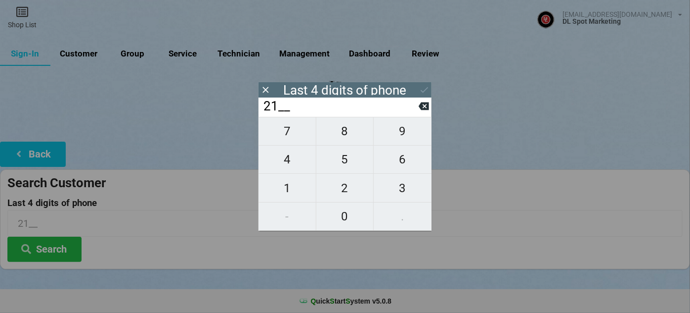
type input "215_"
type input "2151"
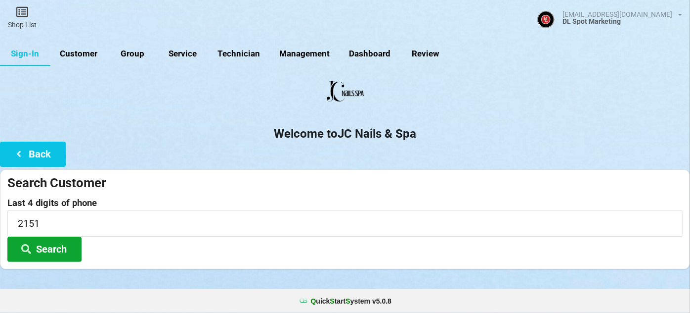
click at [33, 244] on button "Search" at bounding box center [44, 248] width 74 height 25
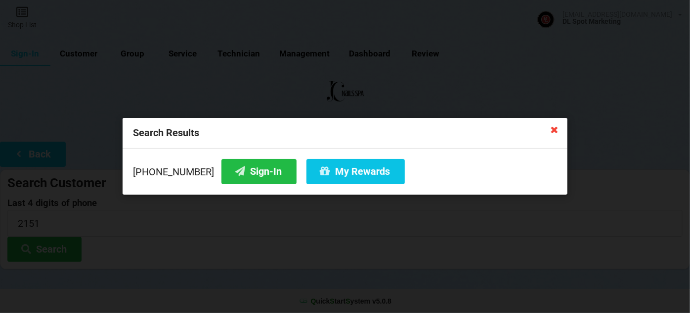
click at [555, 126] on icon at bounding box center [555, 129] width 16 height 16
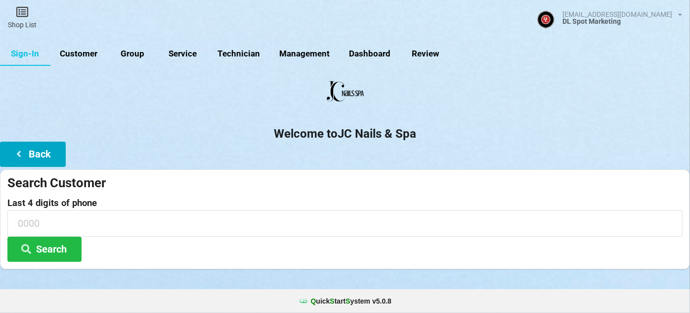
click at [158, 161] on button "Back" at bounding box center [176, 155] width 36 height 14
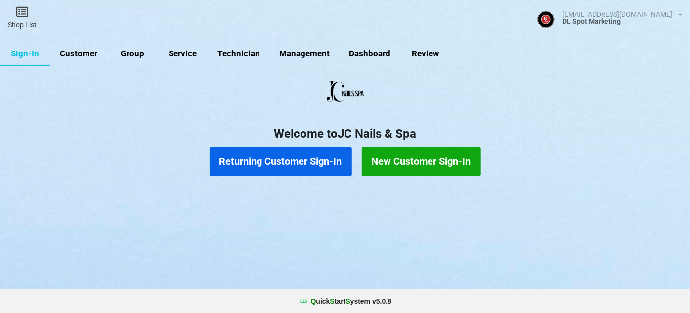
click at [400, 157] on button "New Customer Sign-In" at bounding box center [421, 161] width 119 height 30
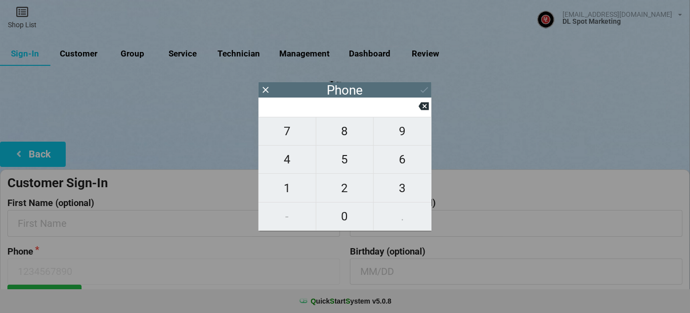
type input "7"
type input "71"
type input "714"
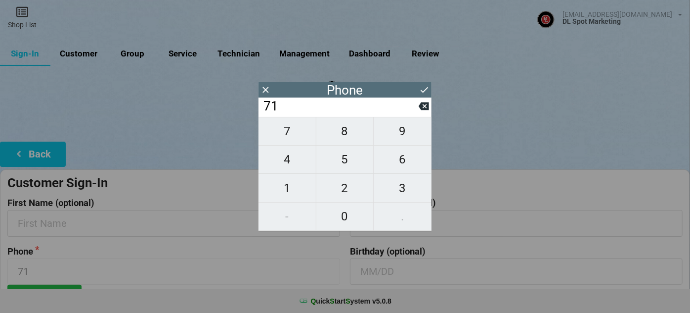
type input "714"
type input "7147"
type input "71479"
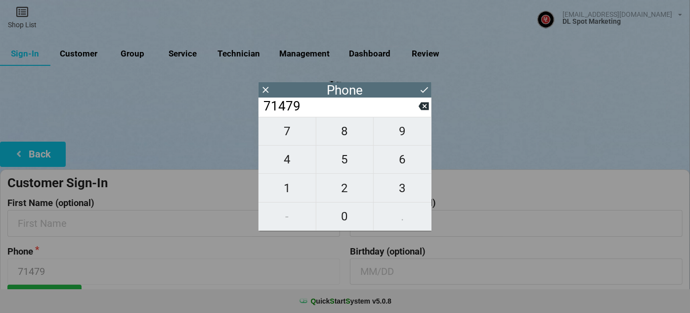
type input "714797"
type input "7147972"
type input "71479721"
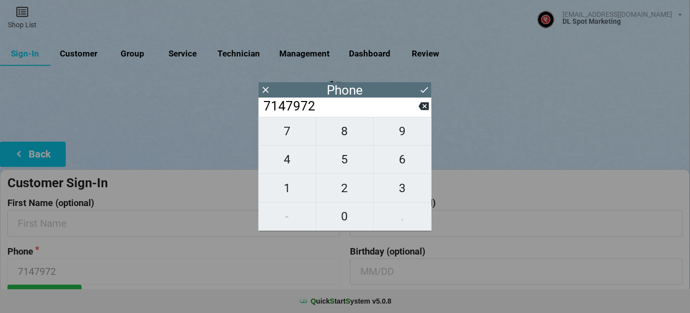
type input "71479721"
type input "714797215"
type input "7147972151"
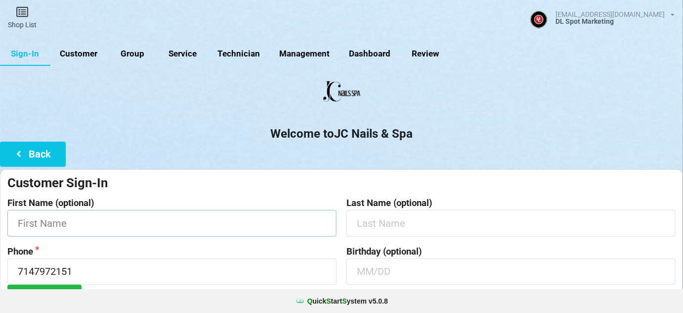
click at [95, 223] on input "text" at bounding box center [171, 223] width 329 height 26
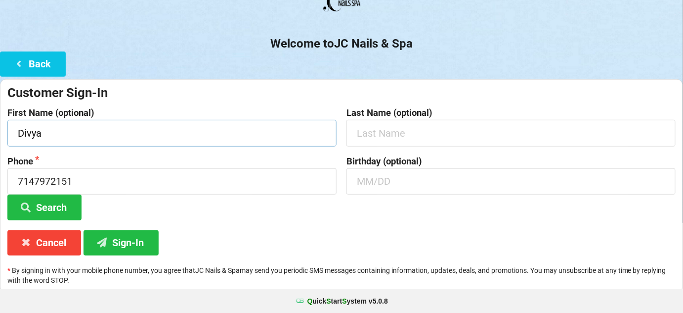
scroll to position [94, 0]
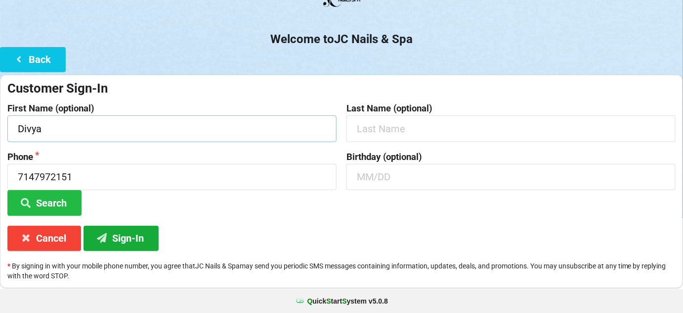
type input "Divya"
click at [115, 233] on button "Sign-In" at bounding box center [121, 237] width 75 height 25
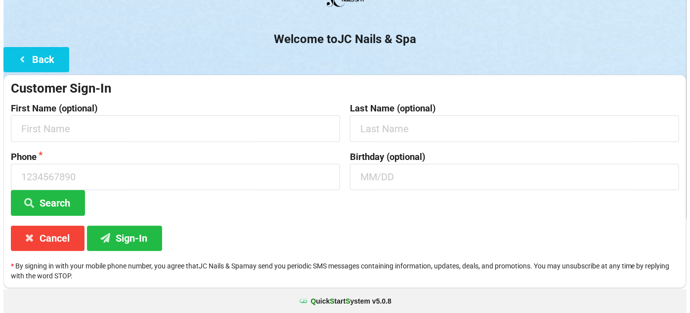
scroll to position [0, 0]
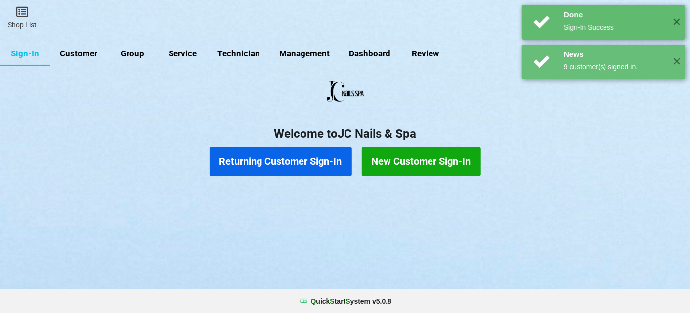
click at [297, 162] on button "Returning Customer Sign-In" at bounding box center [281, 161] width 142 height 30
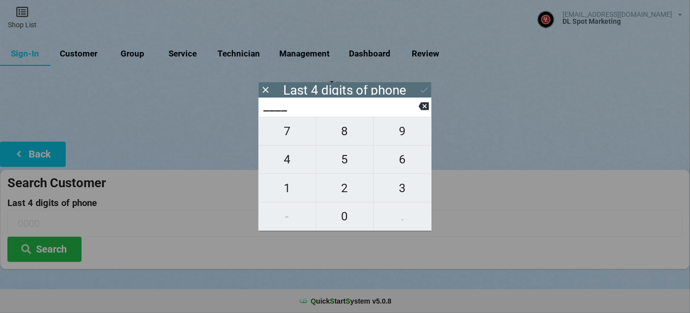
type input "6___"
type input "63__"
type input "636_"
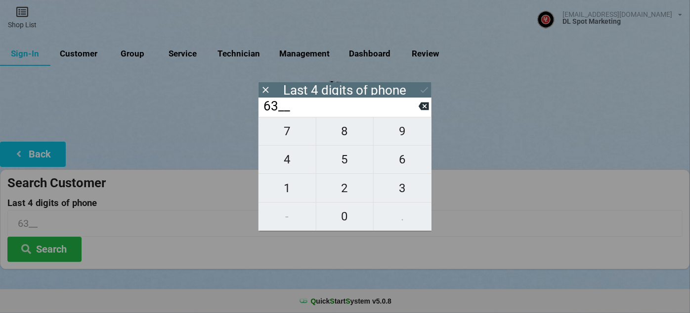
type input "636_"
type input "6365"
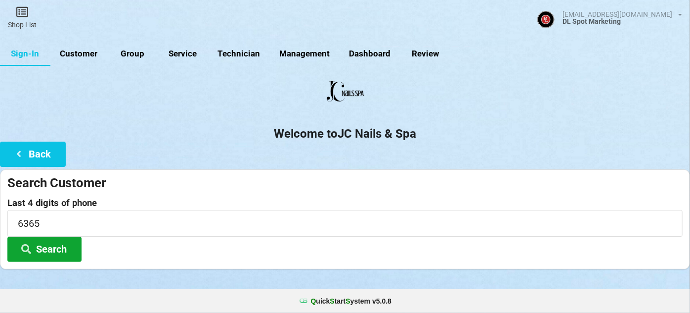
click at [55, 248] on button "Search" at bounding box center [65, 243] width 69 height 24
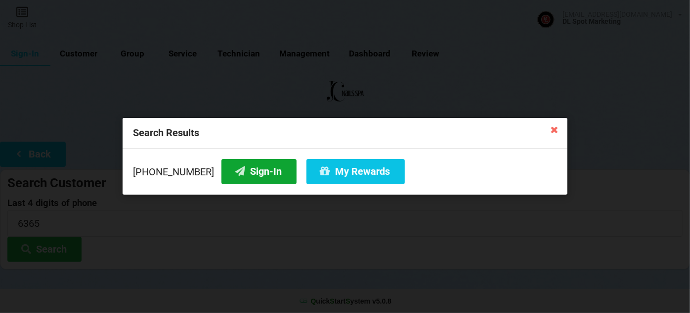
click at [249, 168] on button "Sign-In" at bounding box center [259, 171] width 75 height 25
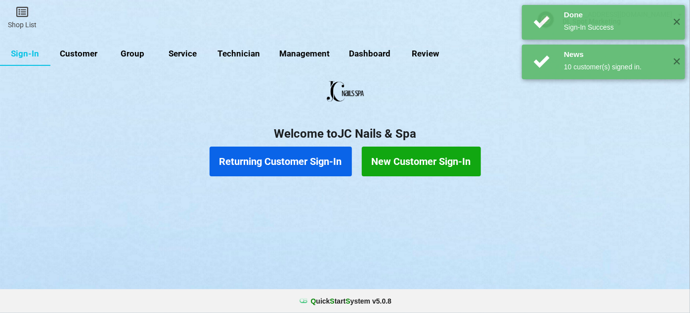
click at [167, 88] on link "Customer" at bounding box center [184, 95] width 34 height 14
select select "25"
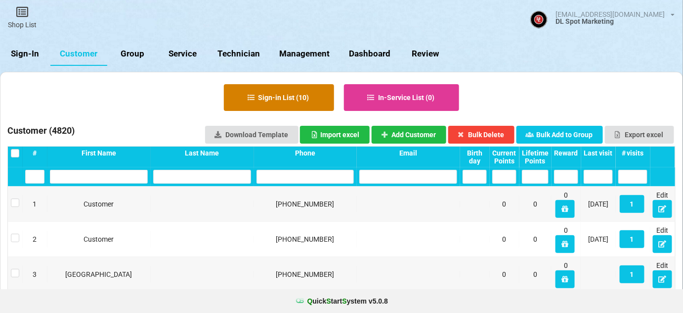
click at [296, 100] on button "Sign-in List ( 10 )" at bounding box center [279, 97] width 110 height 27
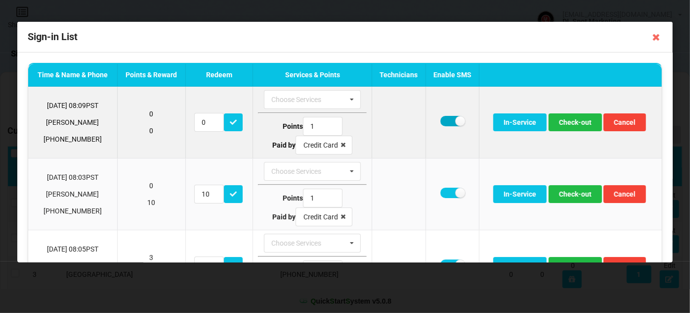
click at [445, 125] on label at bounding box center [453, 121] width 24 height 10
checkbox input "false"
click at [572, 121] on button "Check-out" at bounding box center [575, 122] width 53 height 18
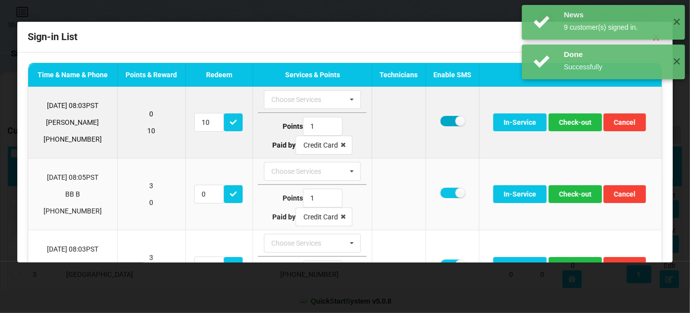
drag, startPoint x: 446, startPoint y: 122, endPoint x: 451, endPoint y: 123, distance: 5.0
click at [446, 122] on label at bounding box center [453, 121] width 24 height 10
checkbox input "false"
click at [573, 122] on button "Check-out" at bounding box center [575, 122] width 53 height 18
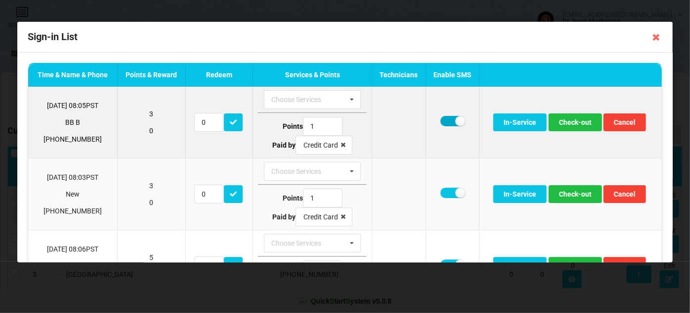
click at [446, 122] on label at bounding box center [453, 121] width 24 height 10
checkbox input "false"
click at [571, 125] on button "Check-out" at bounding box center [575, 122] width 53 height 18
click at [443, 121] on label at bounding box center [453, 121] width 24 height 10
checkbox input "false"
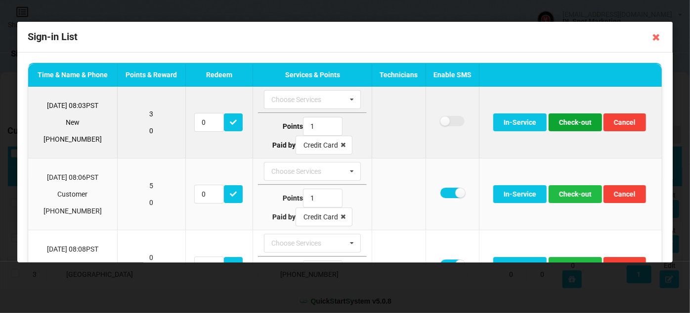
click at [566, 121] on button "Check-out" at bounding box center [575, 122] width 53 height 18
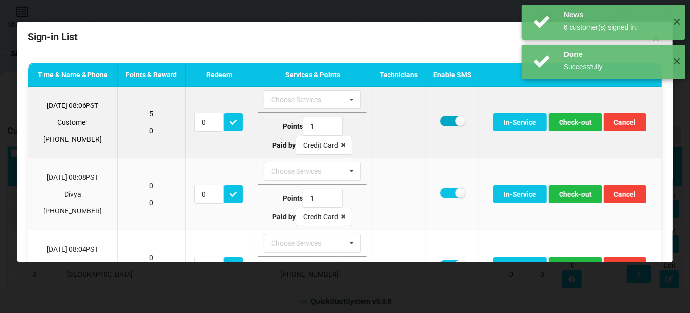
click at [444, 121] on label at bounding box center [453, 121] width 24 height 10
checkbox input "false"
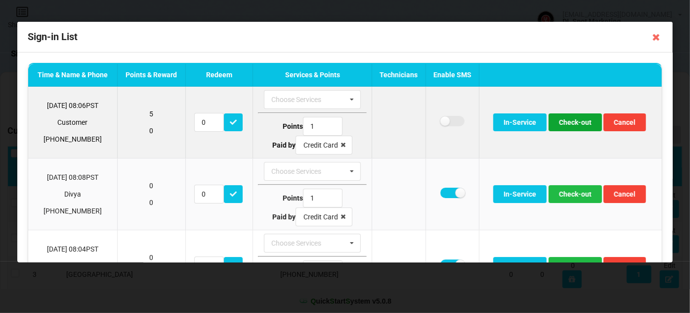
click at [584, 122] on button "Check-out" at bounding box center [575, 122] width 53 height 18
click at [573, 123] on button "Check-out" at bounding box center [575, 122] width 53 height 18
click at [574, 123] on button "Check-out" at bounding box center [575, 122] width 53 height 18
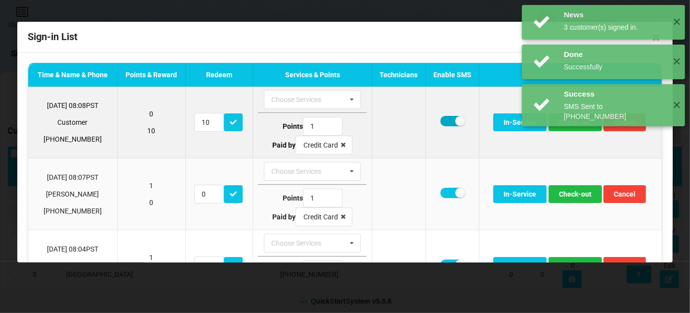
click at [444, 119] on label at bounding box center [453, 121] width 24 height 10
checkbox input "false"
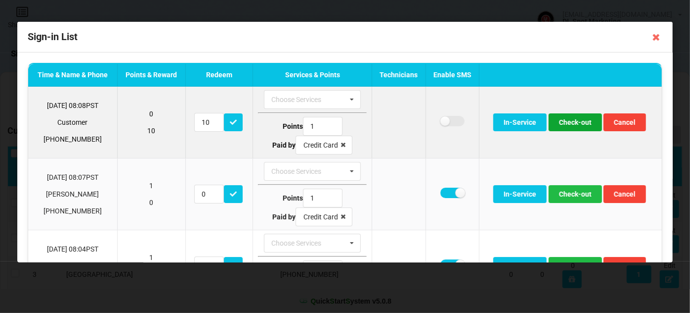
click at [564, 123] on button "Check-out" at bounding box center [575, 122] width 53 height 18
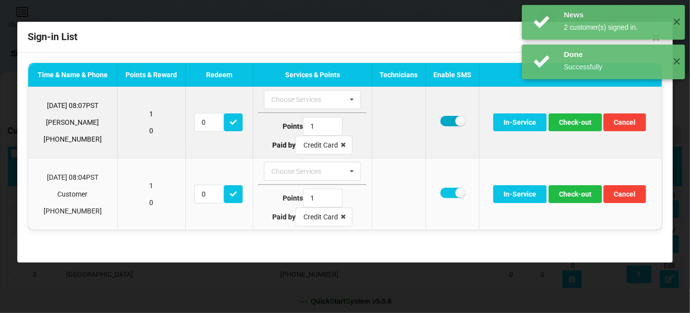
click at [449, 121] on label at bounding box center [453, 121] width 24 height 10
checkbox input "false"
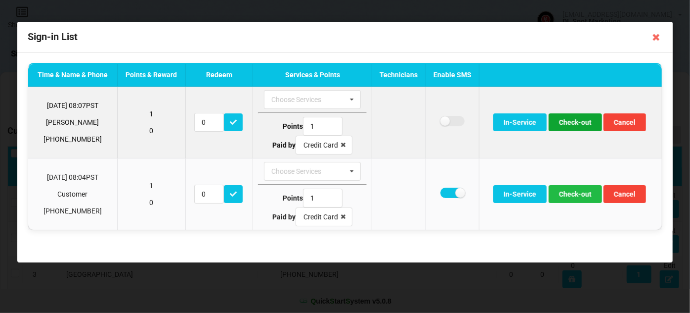
click at [569, 123] on button "Check-out" at bounding box center [575, 122] width 53 height 18
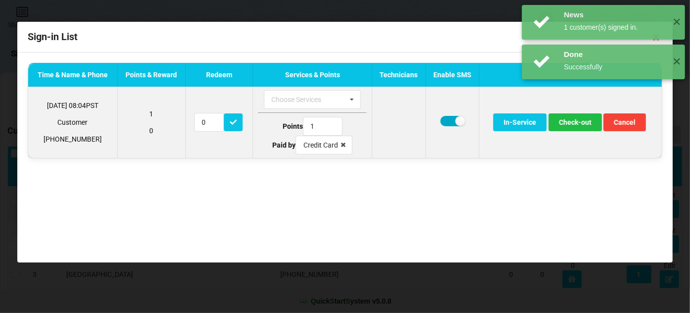
click at [448, 120] on label at bounding box center [453, 121] width 24 height 10
checkbox input "false"
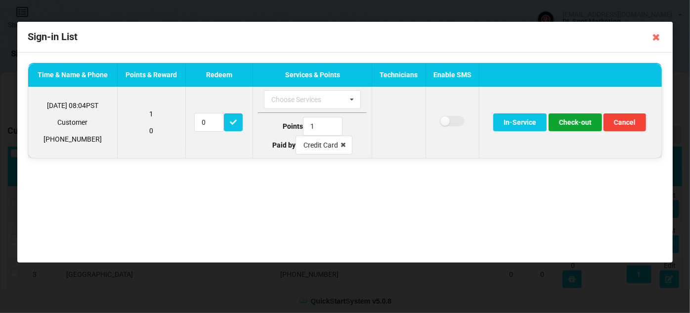
click at [572, 121] on button "Check-out" at bounding box center [575, 122] width 53 height 18
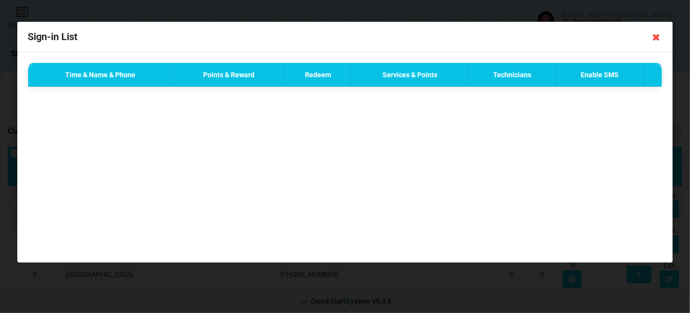
click at [657, 38] on icon at bounding box center [657, 37] width 16 height 16
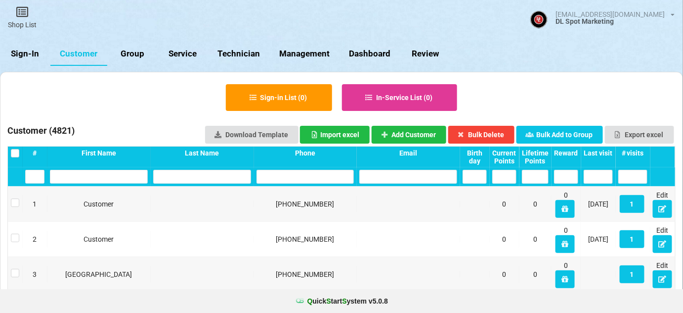
click at [323, 162] on input "text" at bounding box center [333, 160] width 21 height 3
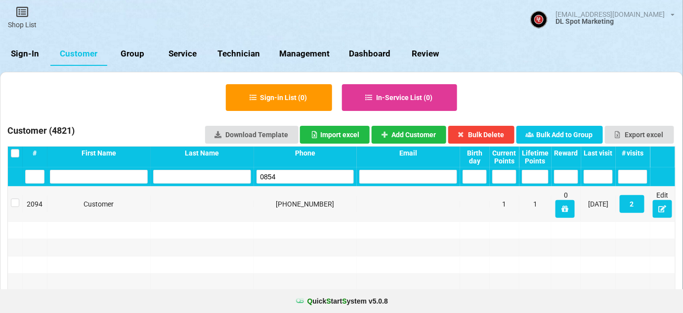
type input "0854"
click at [632, 204] on button "2" at bounding box center [632, 204] width 25 height 18
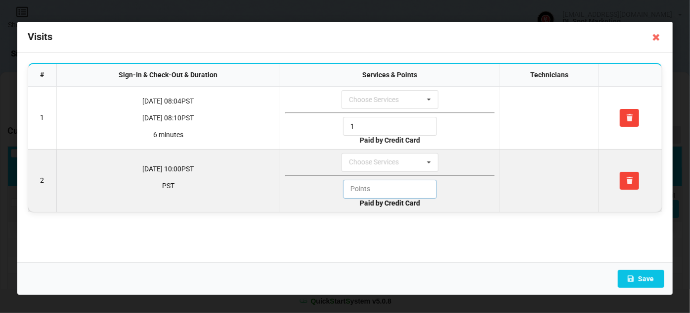
click at [390, 186] on input "text" at bounding box center [390, 188] width 94 height 19
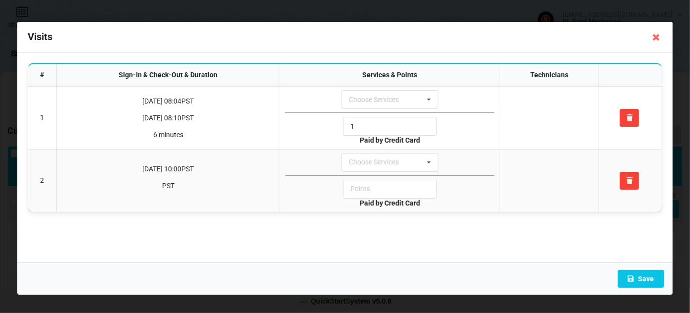
drag, startPoint x: 657, startPoint y: 36, endPoint x: 649, endPoint y: 49, distance: 15.7
click at [657, 36] on icon at bounding box center [657, 37] width 16 height 16
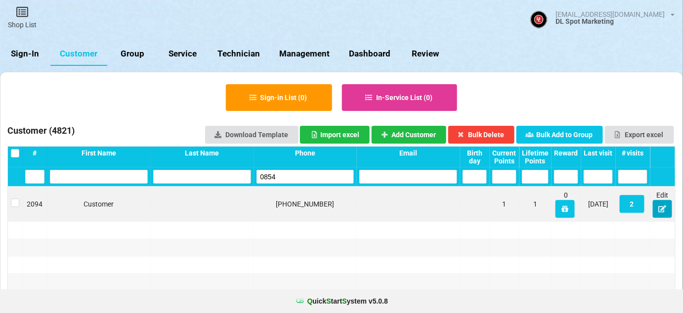
click at [662, 211] on icon at bounding box center [659, 208] width 8 height 6
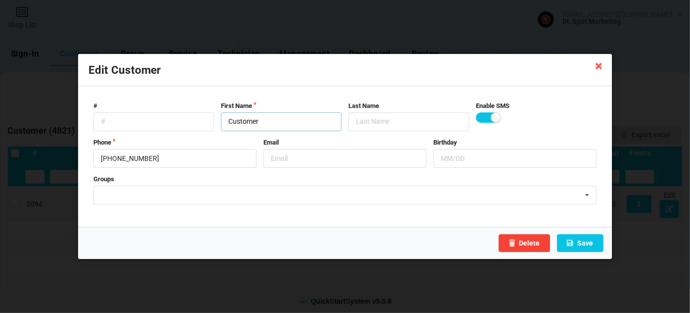
drag, startPoint x: 261, startPoint y: 121, endPoint x: 177, endPoint y: 145, distance: 88.0
click at [177, 144] on form "# First Name Customer Last Name Enable SMS Phone [PHONE_NUMBER] Email Birthday …" at bounding box center [345, 156] width 513 height 120
type input "[PERSON_NAME]"
click at [588, 239] on button "Save" at bounding box center [580, 243] width 46 height 18
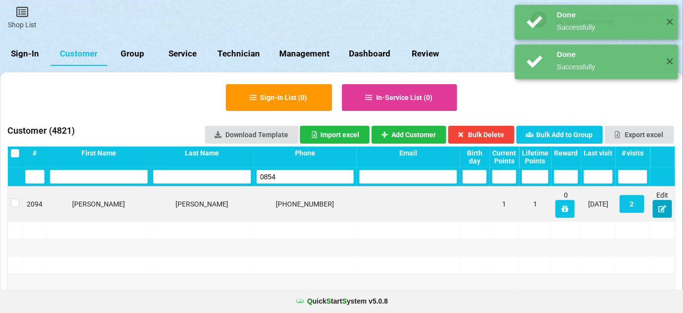
click at [665, 208] on icon at bounding box center [663, 208] width 8 height 6
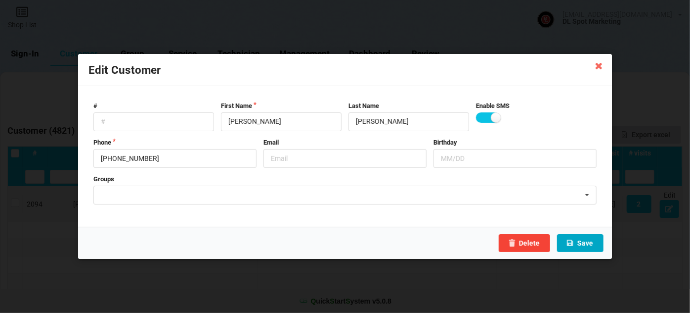
click at [583, 241] on button "Save" at bounding box center [580, 243] width 46 height 18
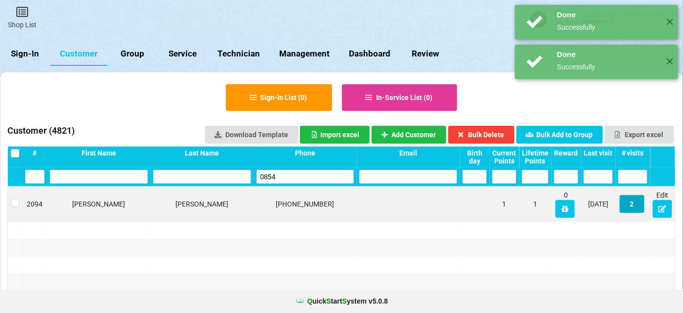
click at [633, 204] on button "2" at bounding box center [632, 204] width 25 height 18
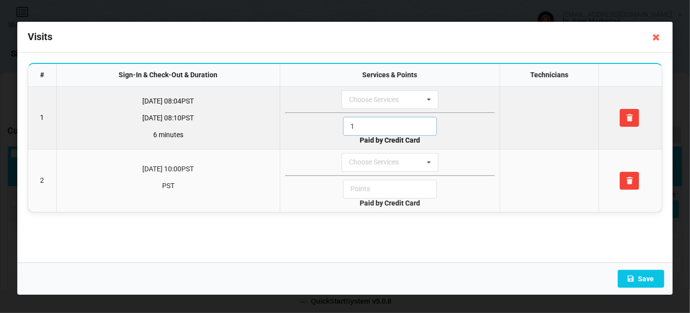
click at [364, 125] on input "1" at bounding box center [390, 126] width 94 height 19
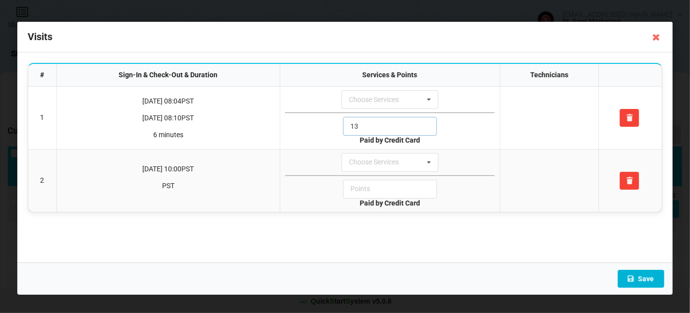
type input "13"
click at [645, 276] on button "Save" at bounding box center [641, 278] width 46 height 18
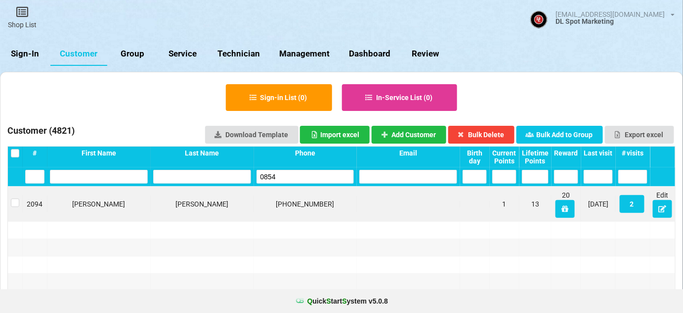
click at [34, 55] on link "Sign-In" at bounding box center [25, 54] width 50 height 24
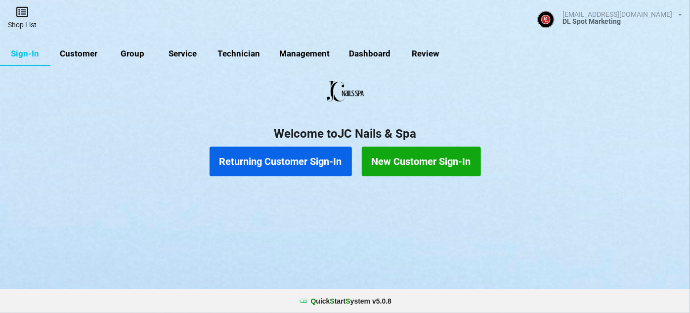
click at [22, 21] on link "Shop List" at bounding box center [30, 21] width 44 height 34
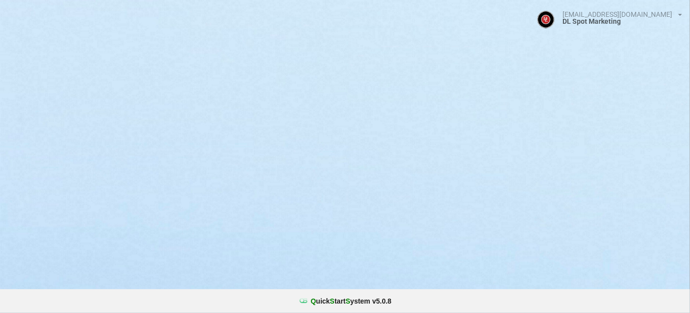
select select "25"
